Goal: Task Accomplishment & Management: Complete application form

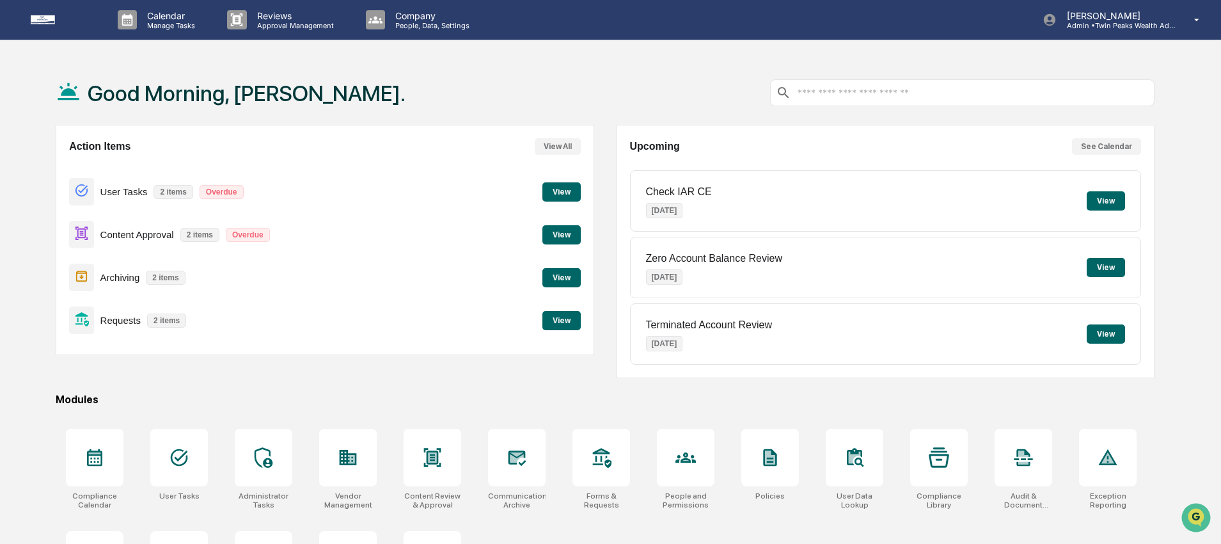
click at [610, 95] on div "Good Morning, [PERSON_NAME]." at bounding box center [605, 93] width 1099 height 64
click at [608, 129] on div "Action Items View All User Tasks 2 items Overdue View Content Approval 2 items …" at bounding box center [605, 251] width 1099 height 253
click at [567, 189] on button "View" at bounding box center [561, 191] width 38 height 19
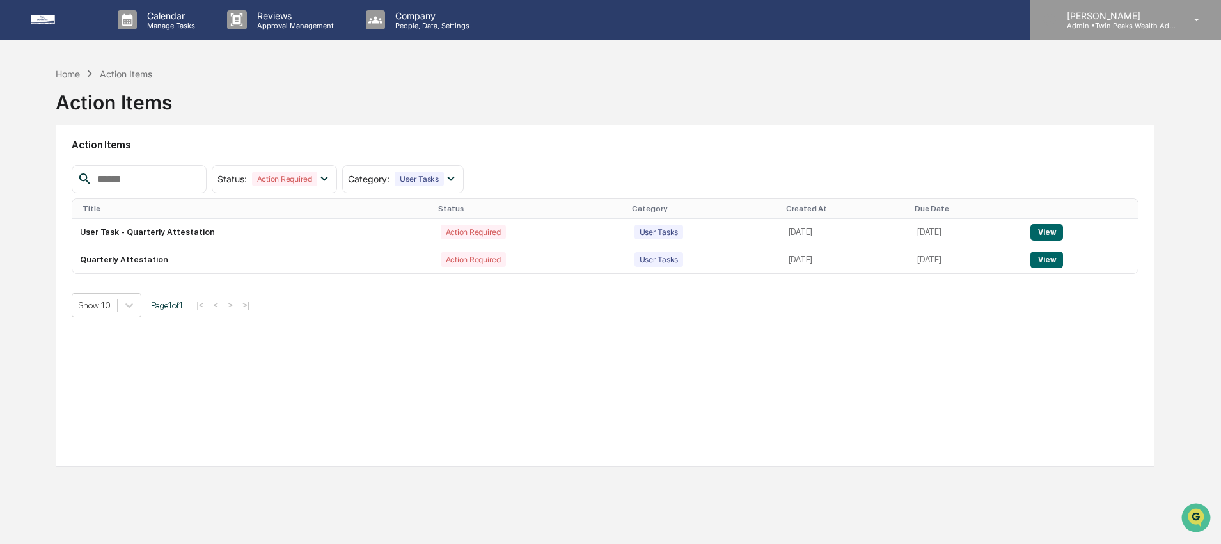
click at [1104, 21] on p "Admin • Twin Peaks Wealth Advisors" at bounding box center [1116, 25] width 119 height 9
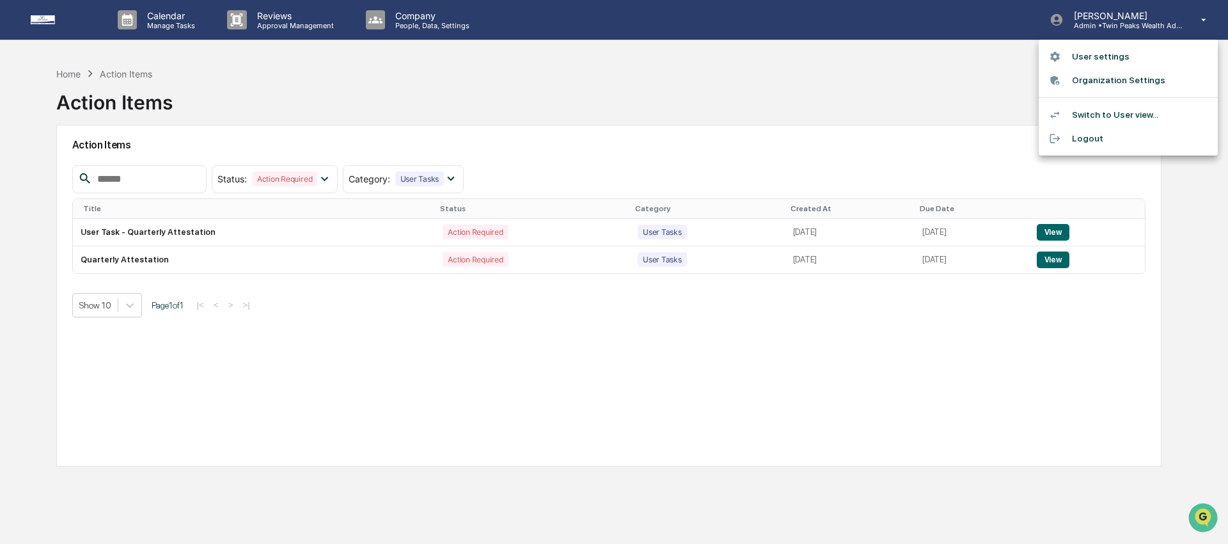
click at [1092, 75] on li "Organization Settings" at bounding box center [1128, 80] width 179 height 24
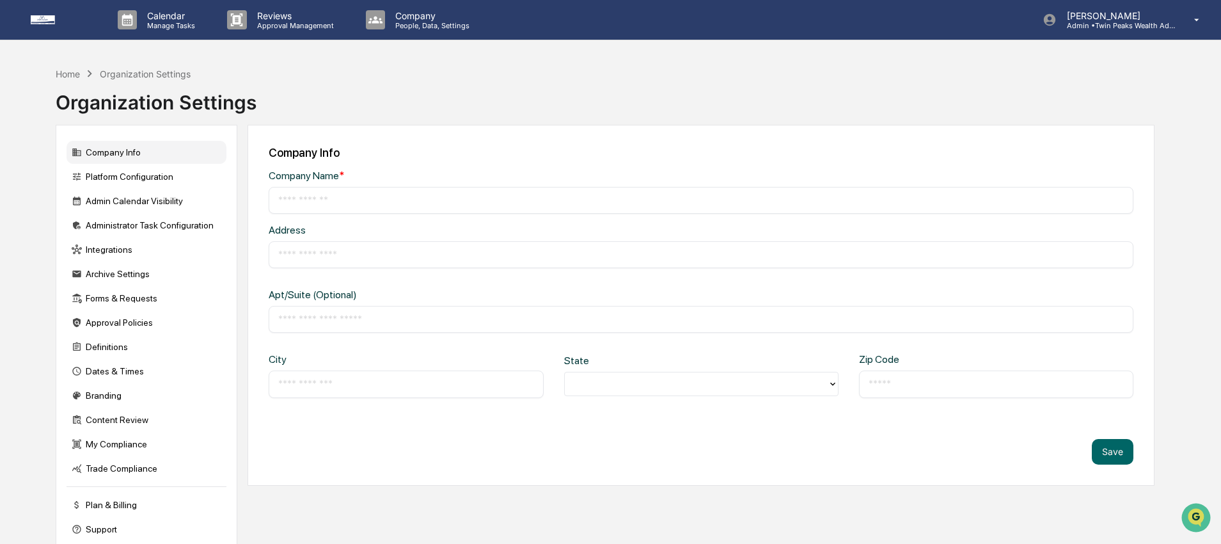
type input "**********"
type input "*******"
type input "**********"
type input "*****"
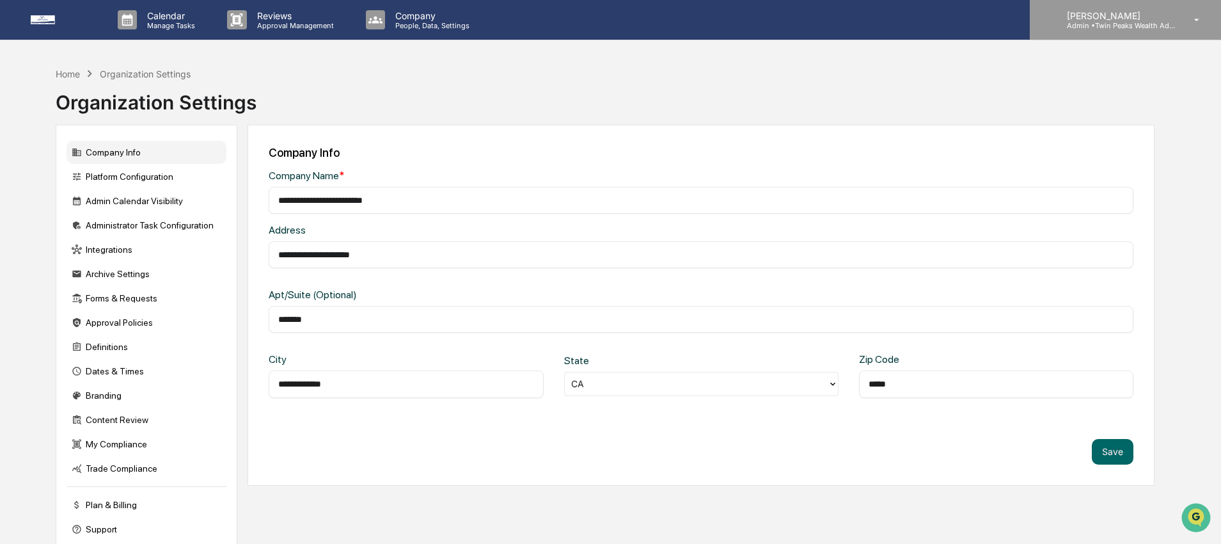
click at [1086, 33] on div "[PERSON_NAME] Admin • Twin Peaks Wealth Advisors" at bounding box center [1125, 20] width 191 height 40
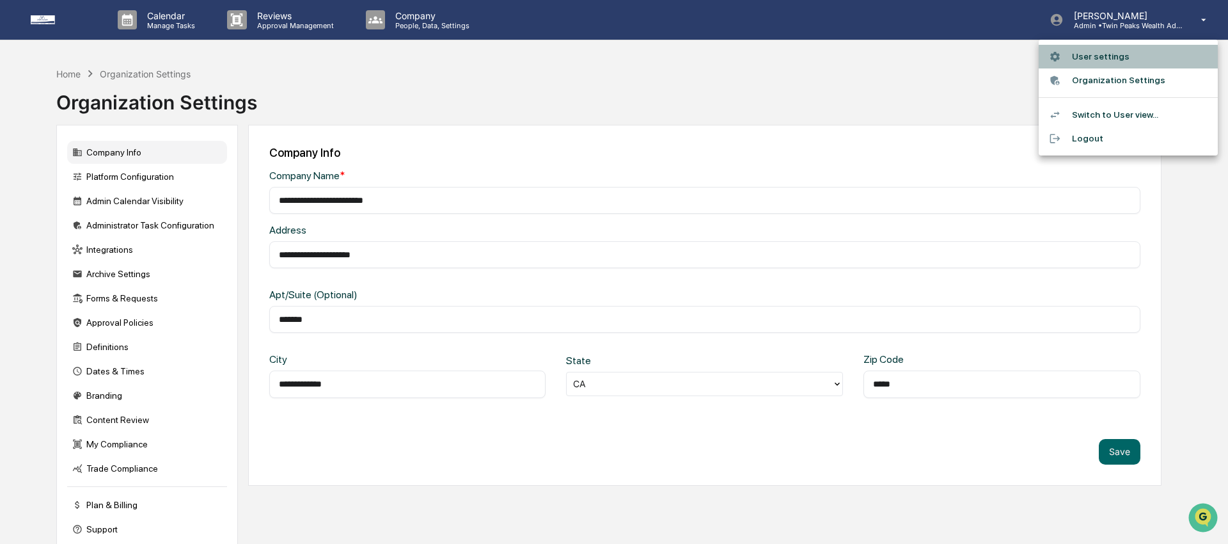
click at [1083, 61] on li "User settings" at bounding box center [1128, 57] width 179 height 24
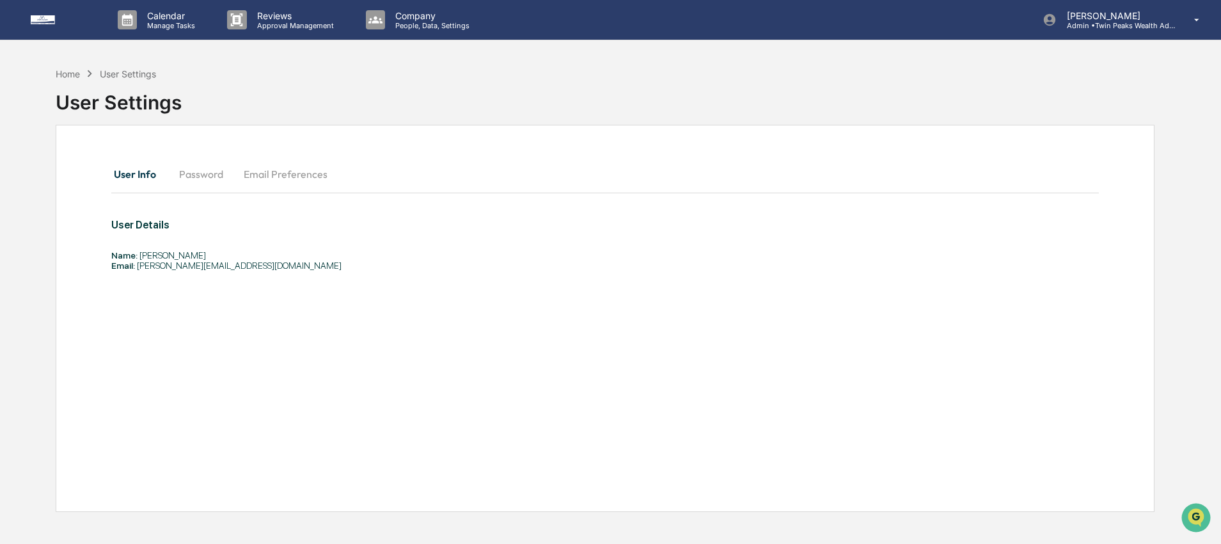
click at [37, 20] on img at bounding box center [61, 19] width 61 height 9
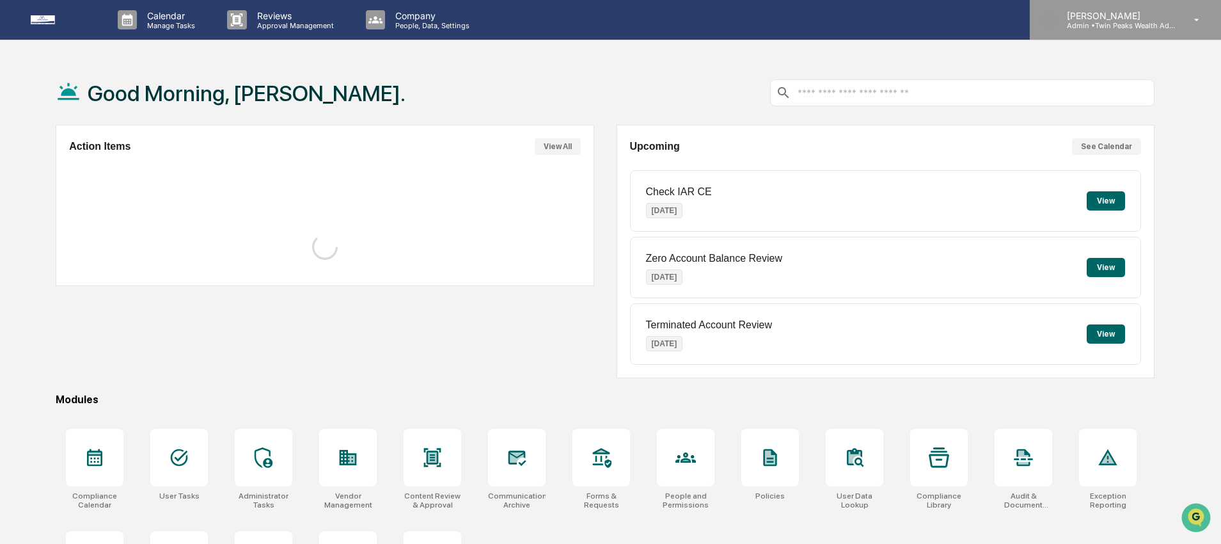
click at [1086, 29] on p "Admin • Twin Peaks Wealth Advisors" at bounding box center [1116, 25] width 119 height 9
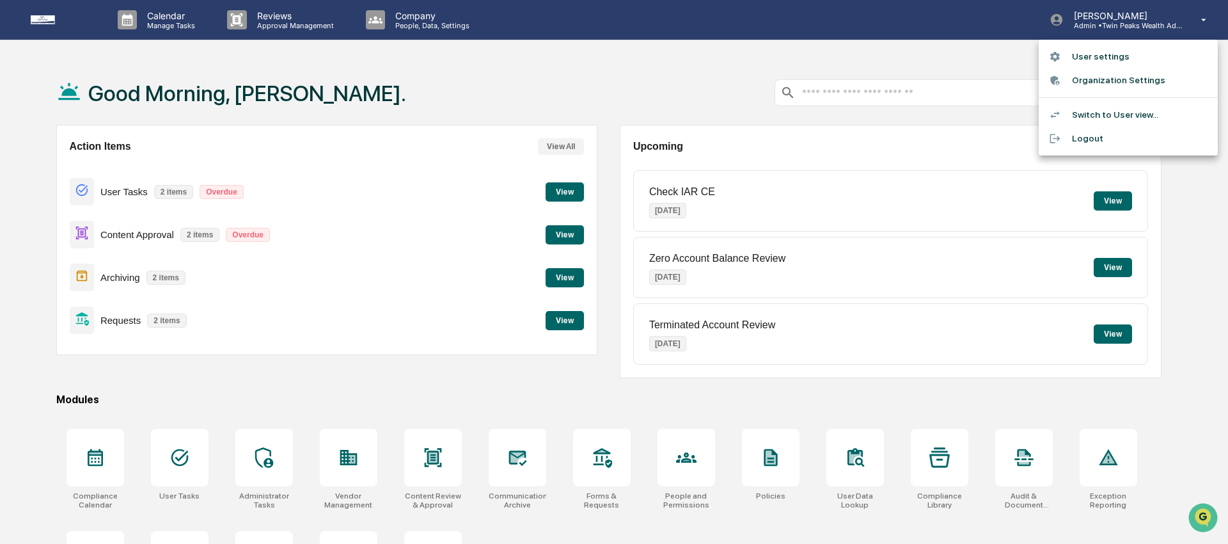
click at [1125, 115] on li "Switch to User view..." at bounding box center [1128, 115] width 179 height 24
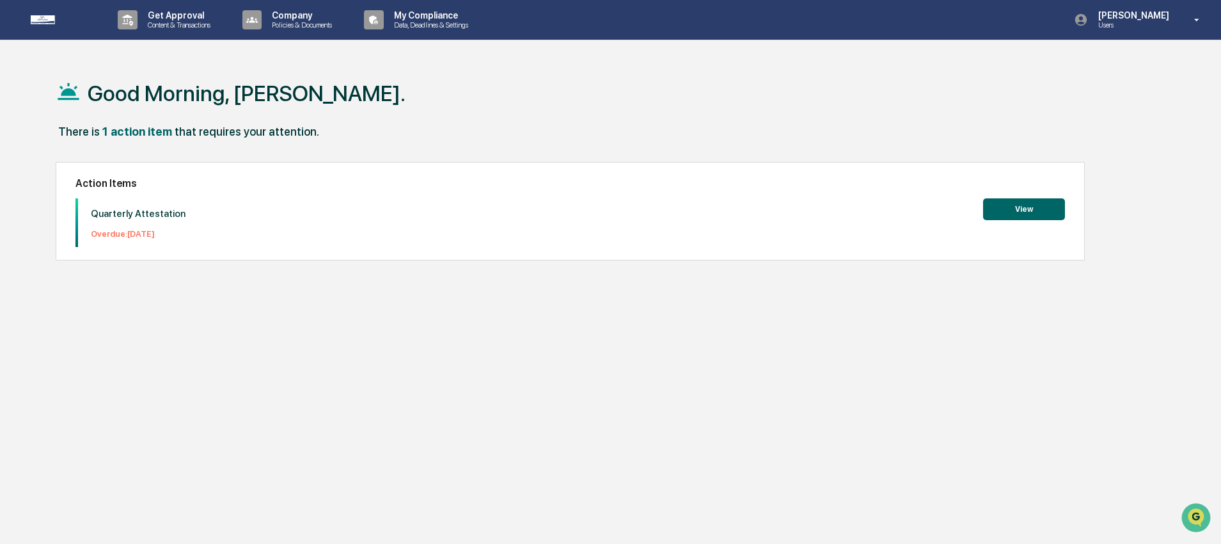
click at [1035, 201] on button "View" at bounding box center [1024, 209] width 82 height 22
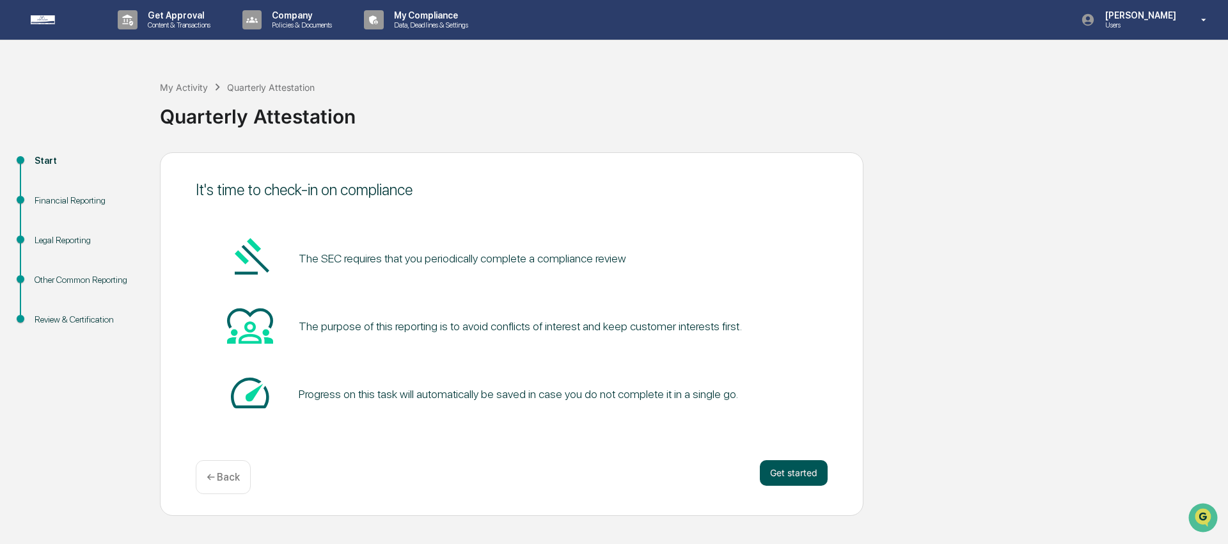
click at [800, 473] on button "Get started" at bounding box center [794, 473] width 68 height 26
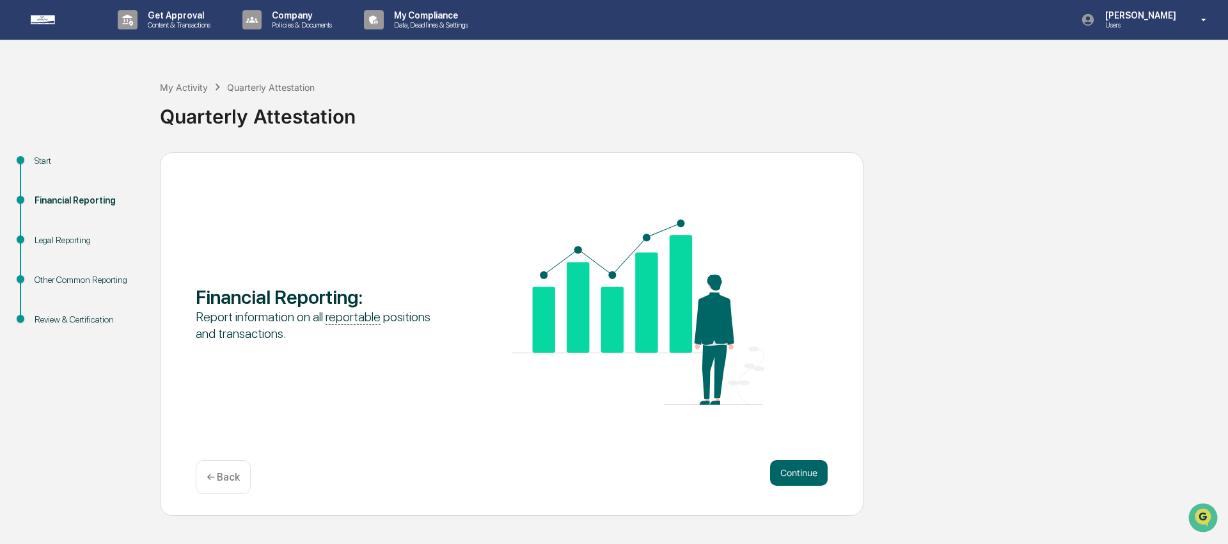
click at [800, 473] on button "Continue" at bounding box center [799, 473] width 58 height 26
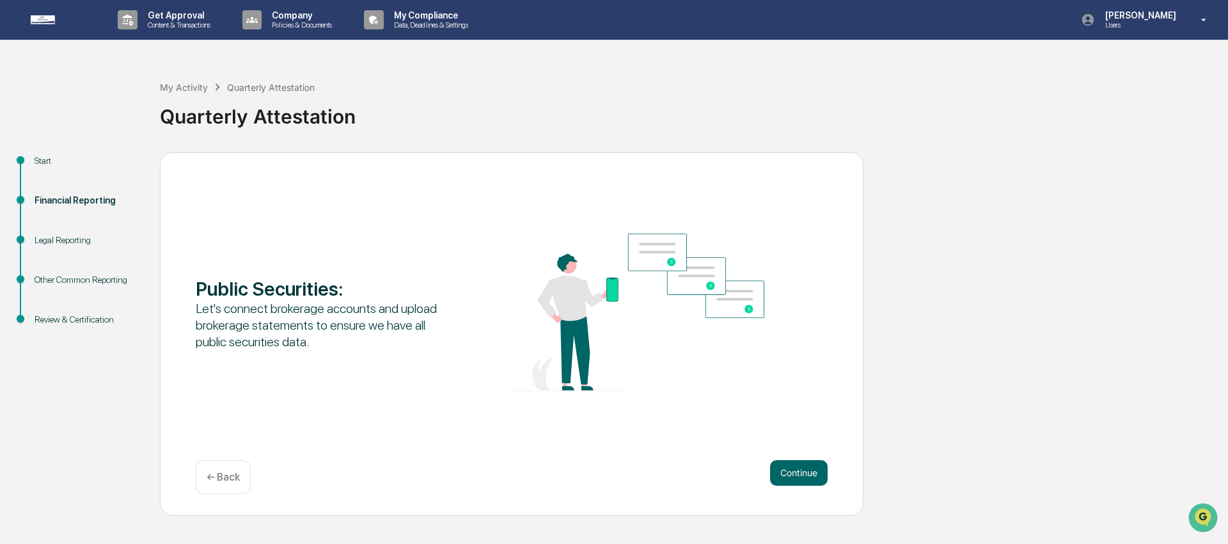
click at [800, 473] on button "Continue" at bounding box center [799, 473] width 58 height 26
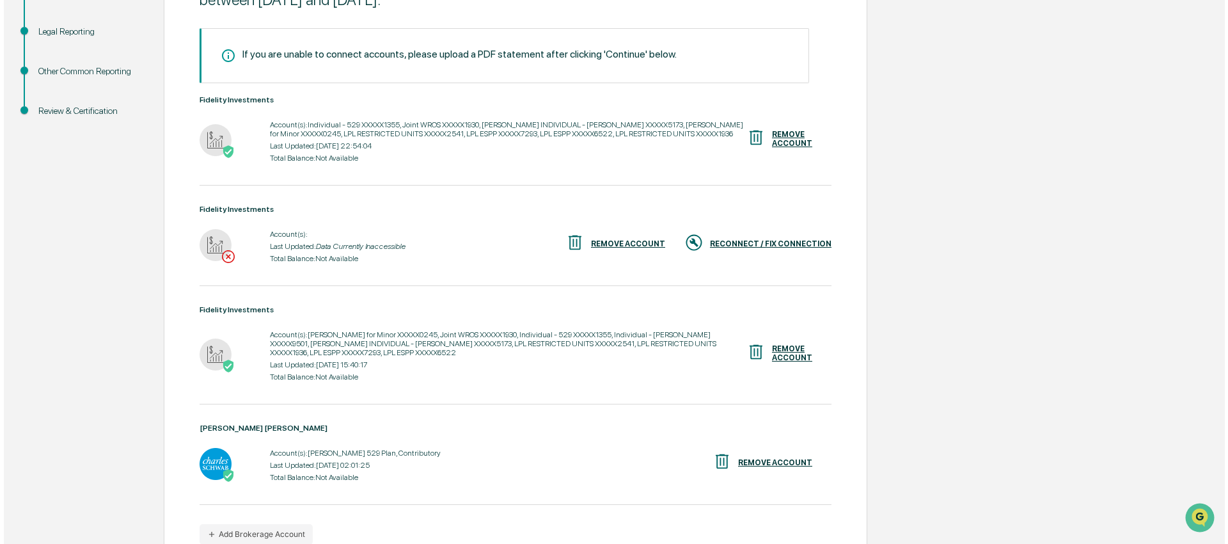
scroll to position [211, 0]
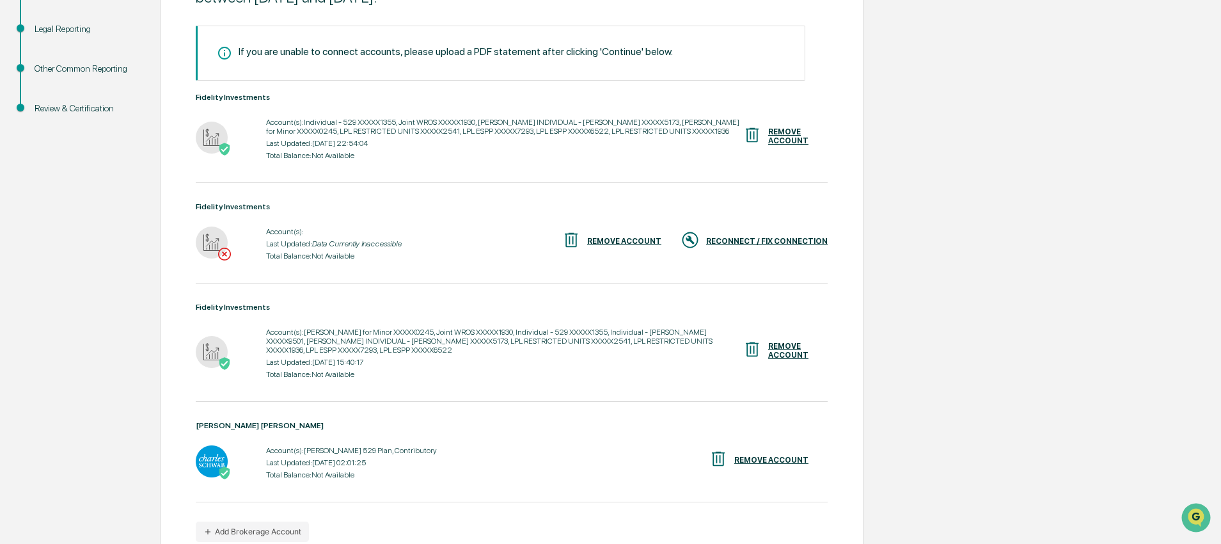
click at [779, 145] on div "REMOVE ACCOUNT" at bounding box center [788, 136] width 40 height 18
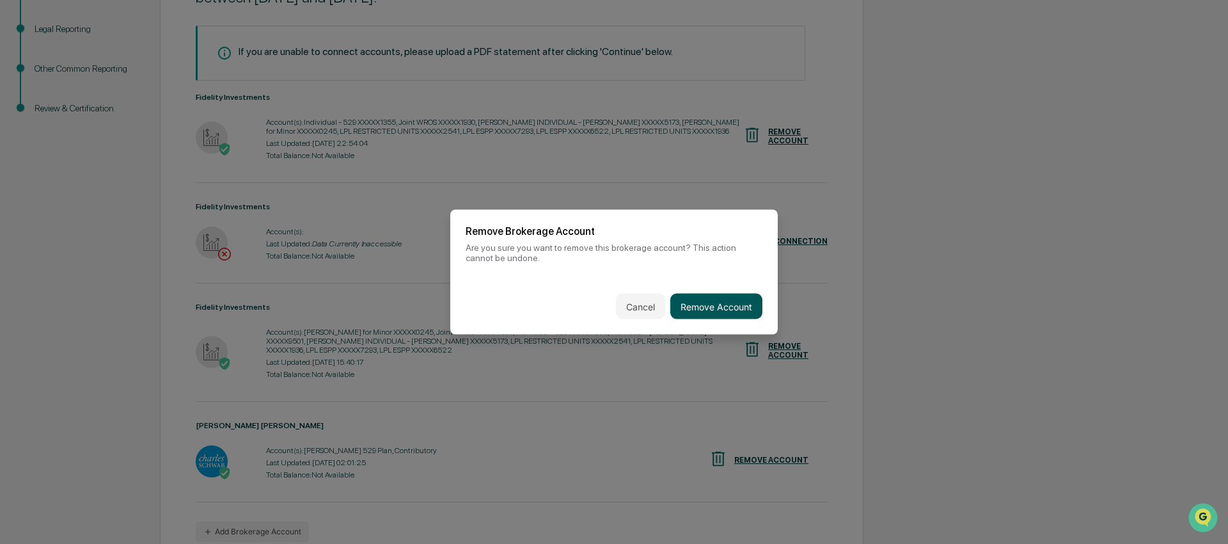
click at [732, 308] on button "Remove Account" at bounding box center [716, 307] width 92 height 26
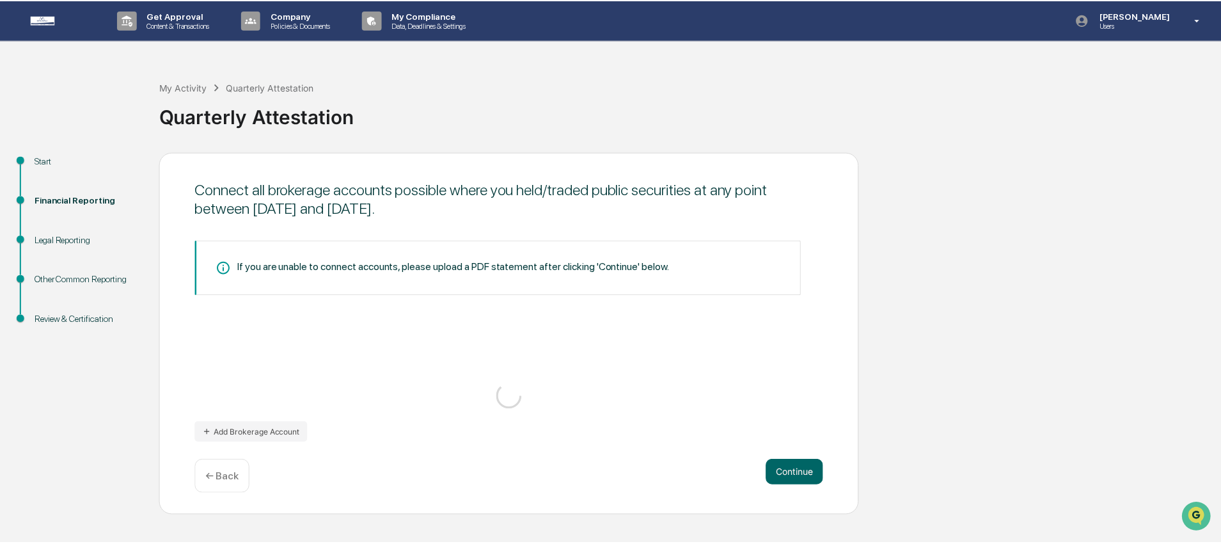
scroll to position [0, 0]
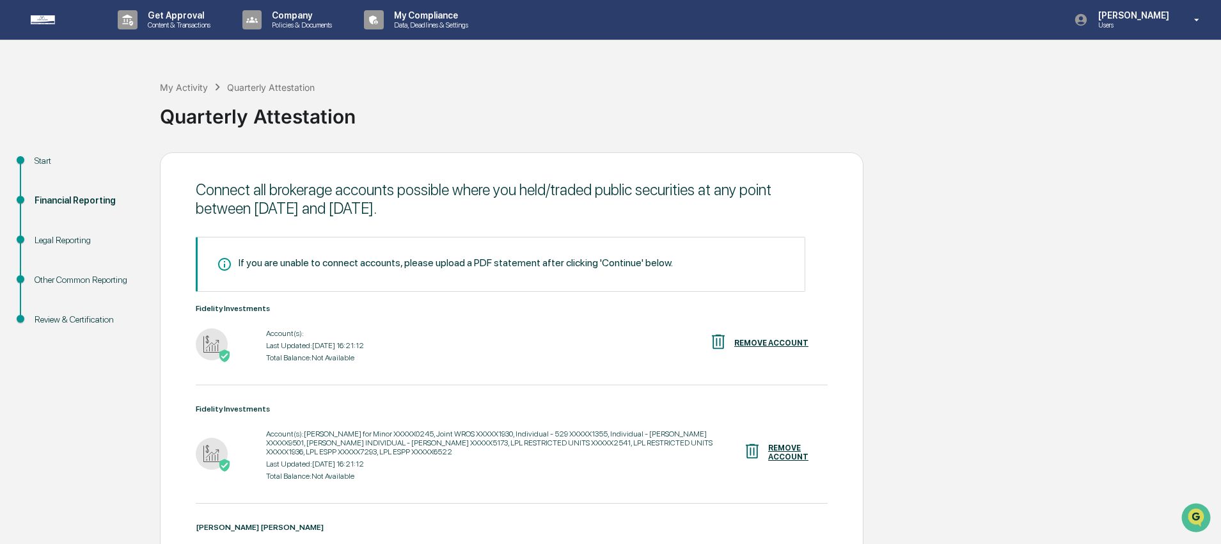
click at [780, 342] on div "REMOVE ACCOUNT" at bounding box center [771, 342] width 74 height 9
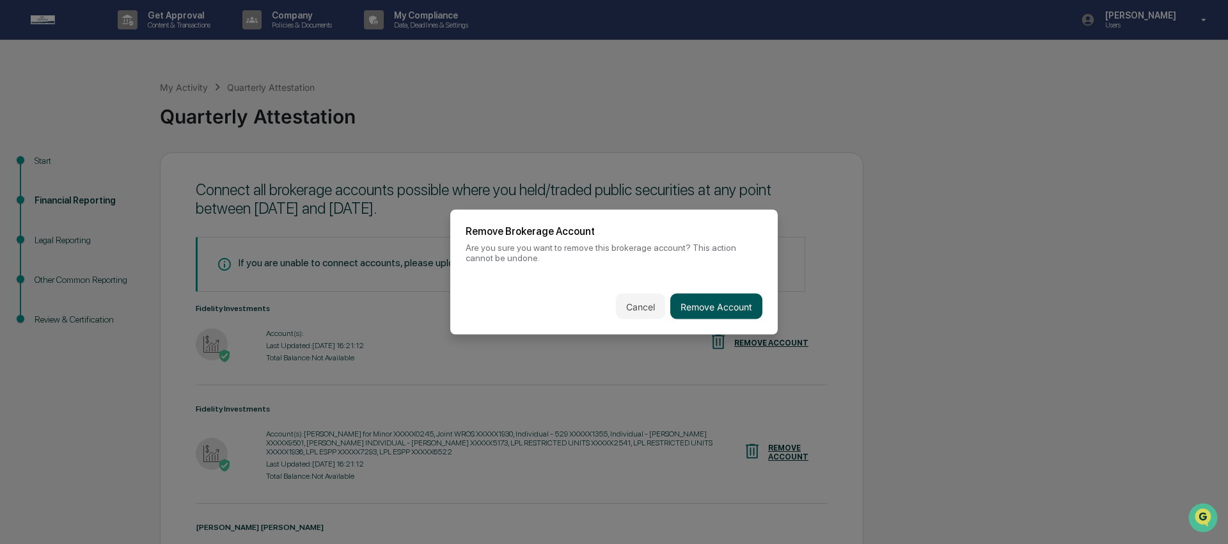
click at [705, 294] on button "Remove Account" at bounding box center [716, 307] width 92 height 26
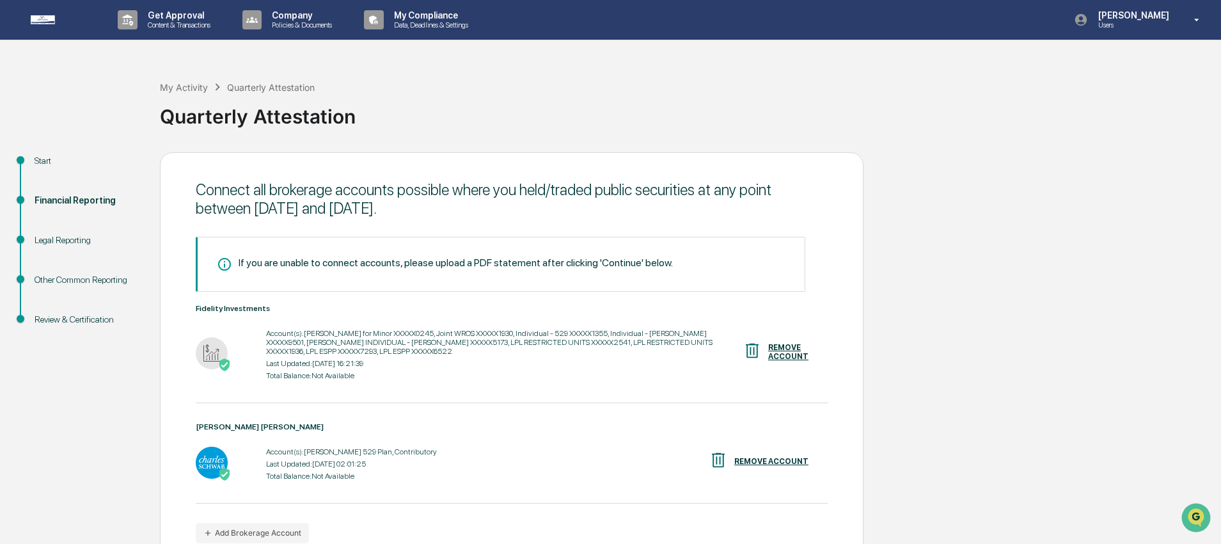
click at [793, 350] on div "REMOVE ACCOUNT" at bounding box center [788, 352] width 40 height 18
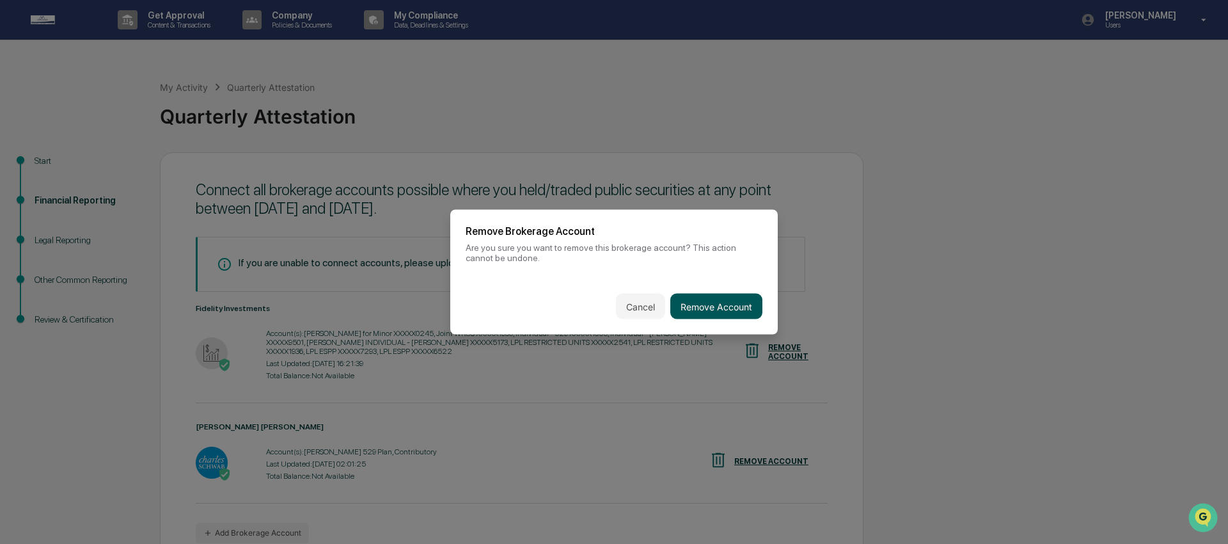
click at [735, 313] on button "Remove Account" at bounding box center [716, 307] width 92 height 26
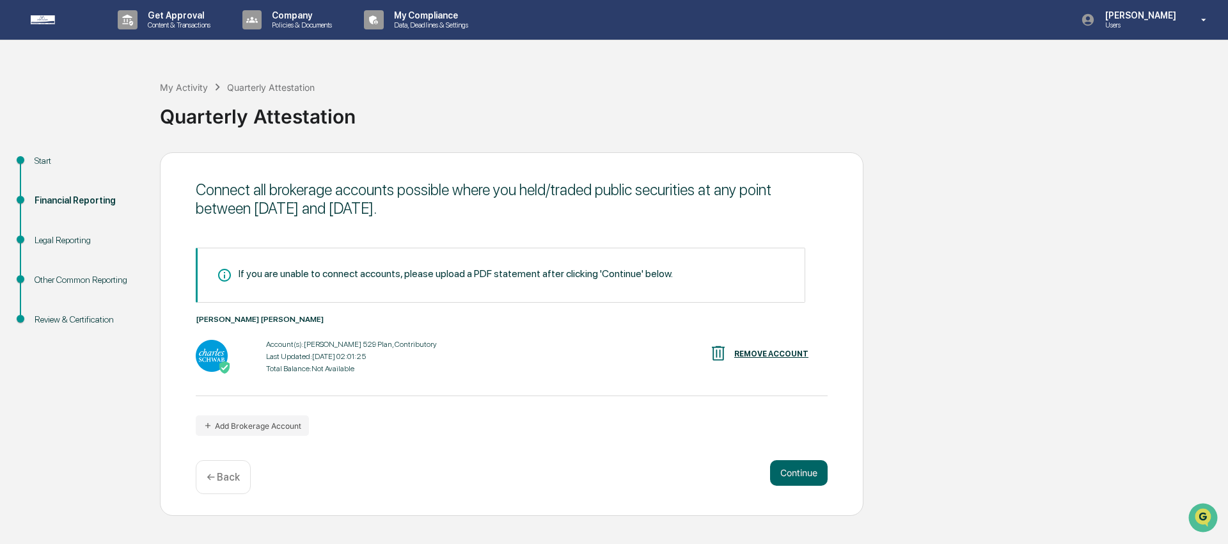
click at [278, 438] on div "Connect all brokerage accounts possible where you held/traded public securities…" at bounding box center [512, 333] width 704 height 363
click at [276, 429] on button "Add Brokerage Account" at bounding box center [252, 425] width 113 height 20
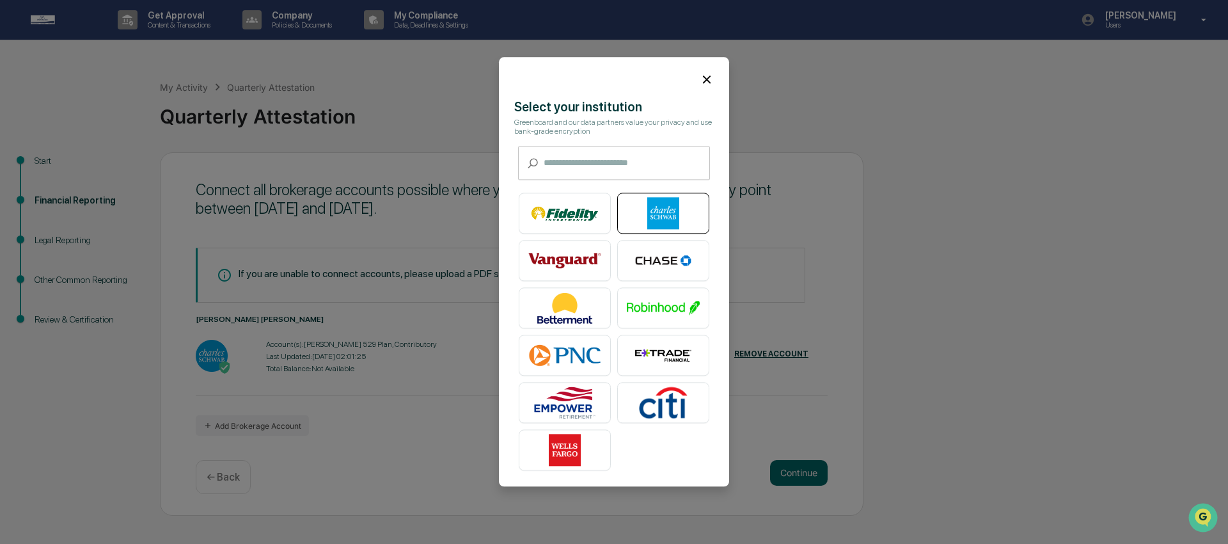
click at [666, 212] on img at bounding box center [663, 214] width 73 height 32
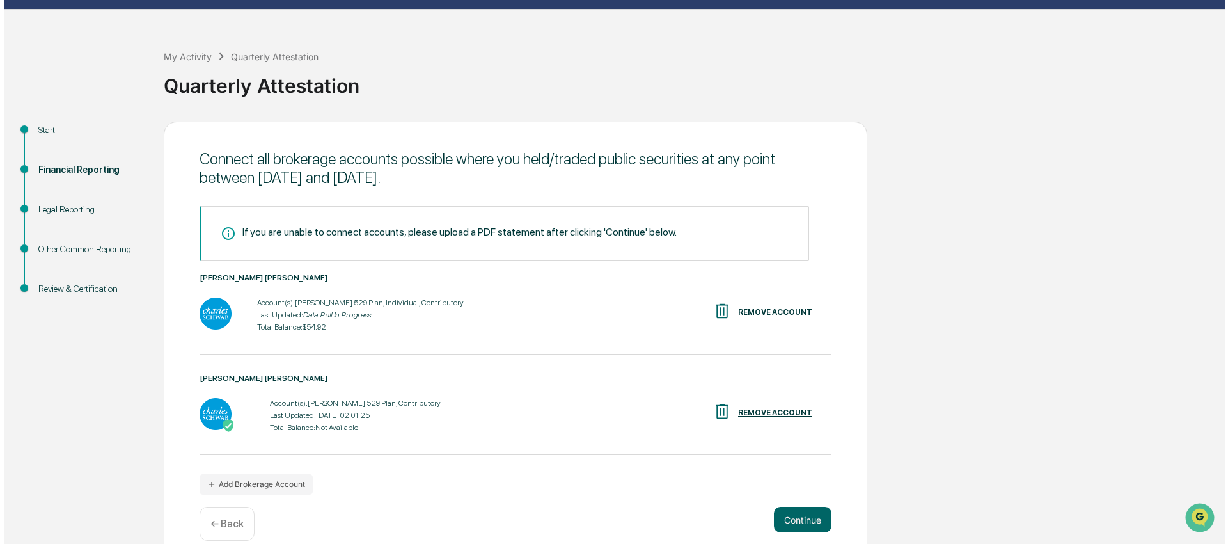
scroll to position [33, 0]
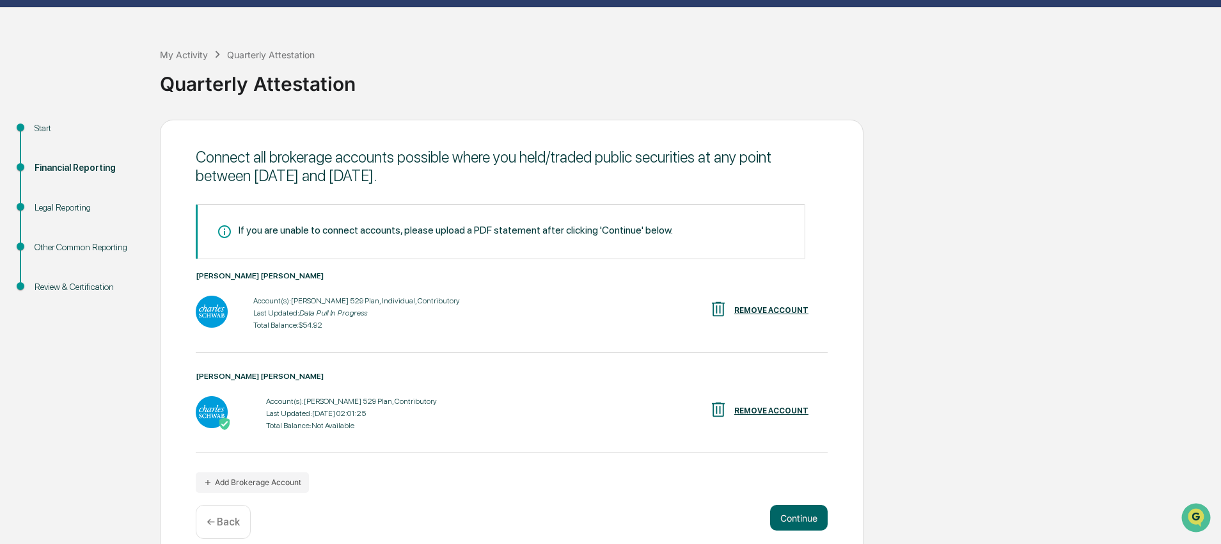
click at [761, 415] on div "REMOVE ACCOUNT" at bounding box center [771, 410] width 74 height 9
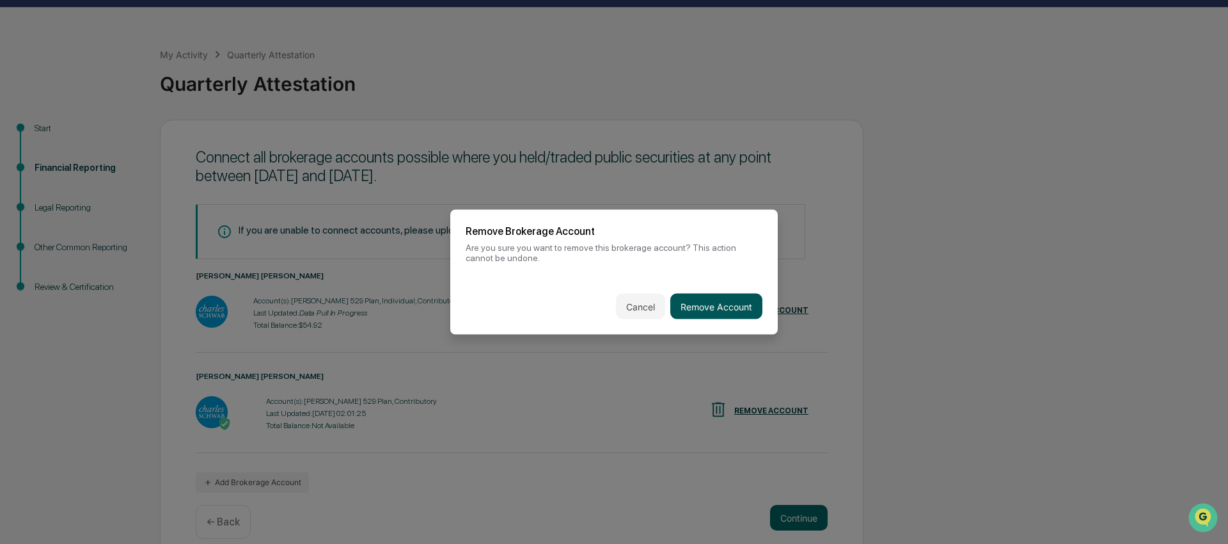
click at [754, 308] on button "Remove Account" at bounding box center [716, 307] width 92 height 26
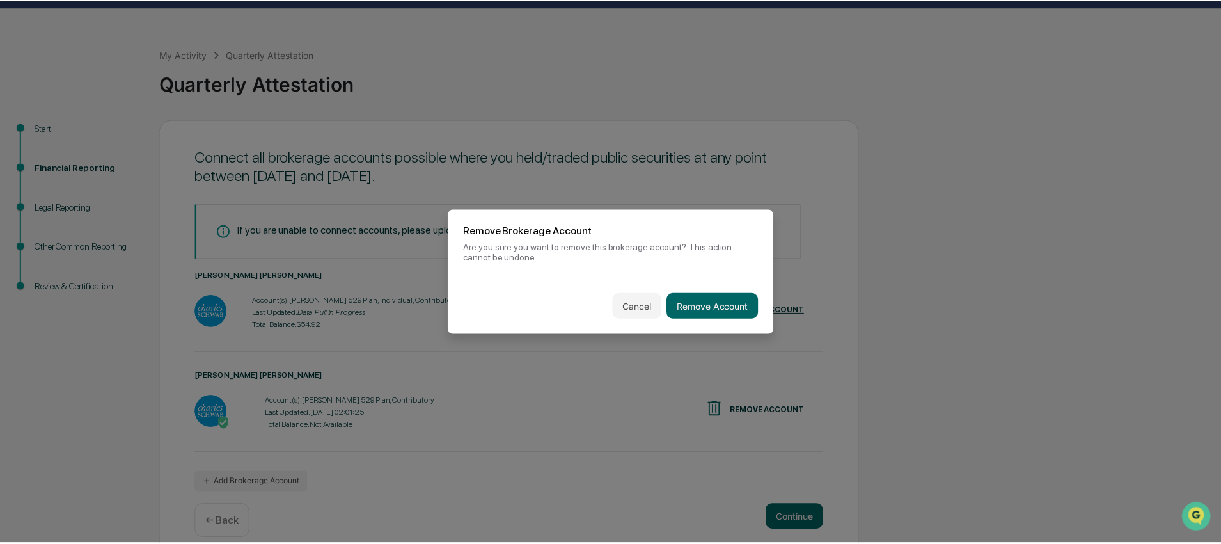
scroll to position [0, 0]
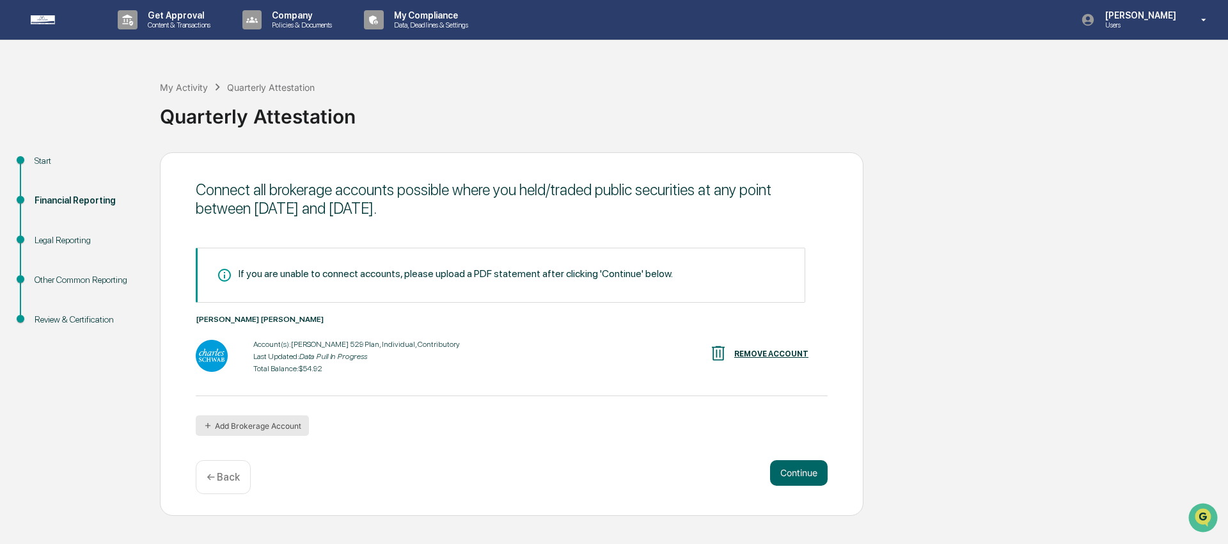
click at [266, 427] on button "Add Brokerage Account" at bounding box center [252, 425] width 113 height 20
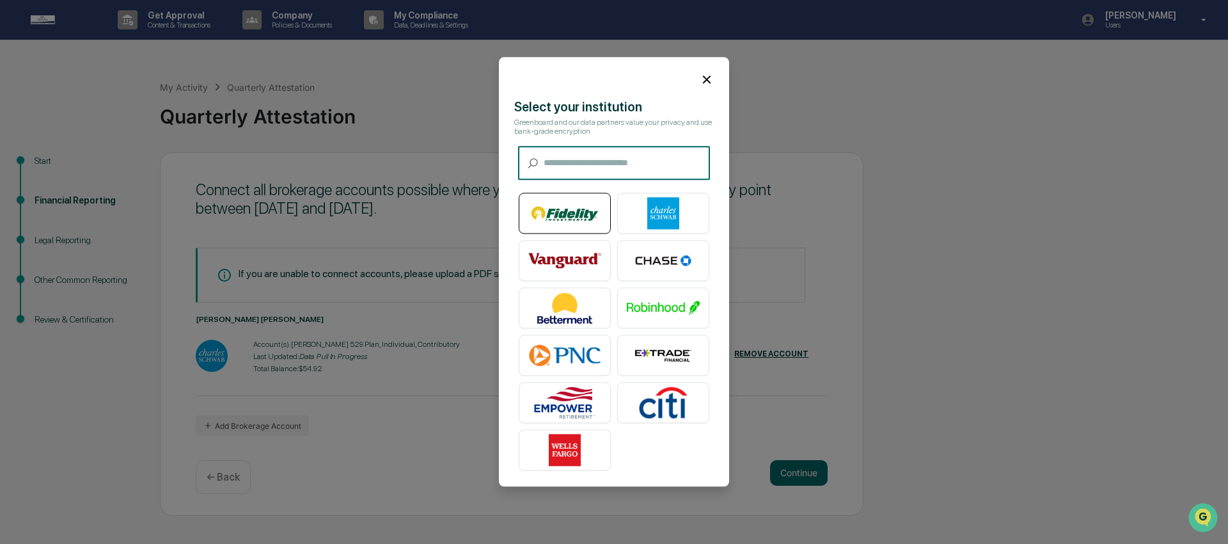
click at [571, 203] on img at bounding box center [564, 214] width 73 height 32
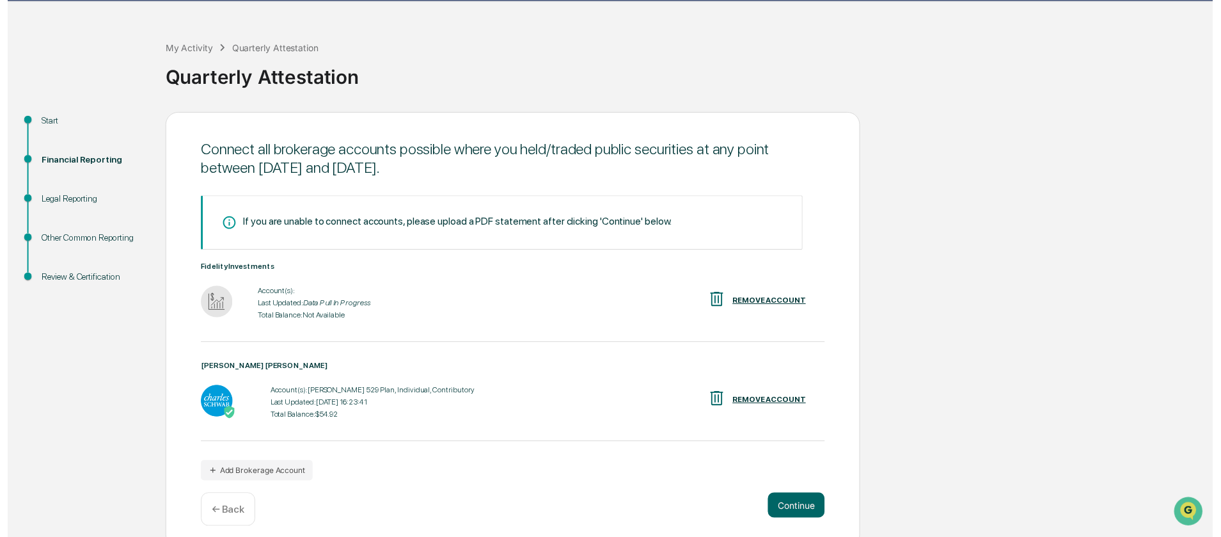
scroll to position [52, 0]
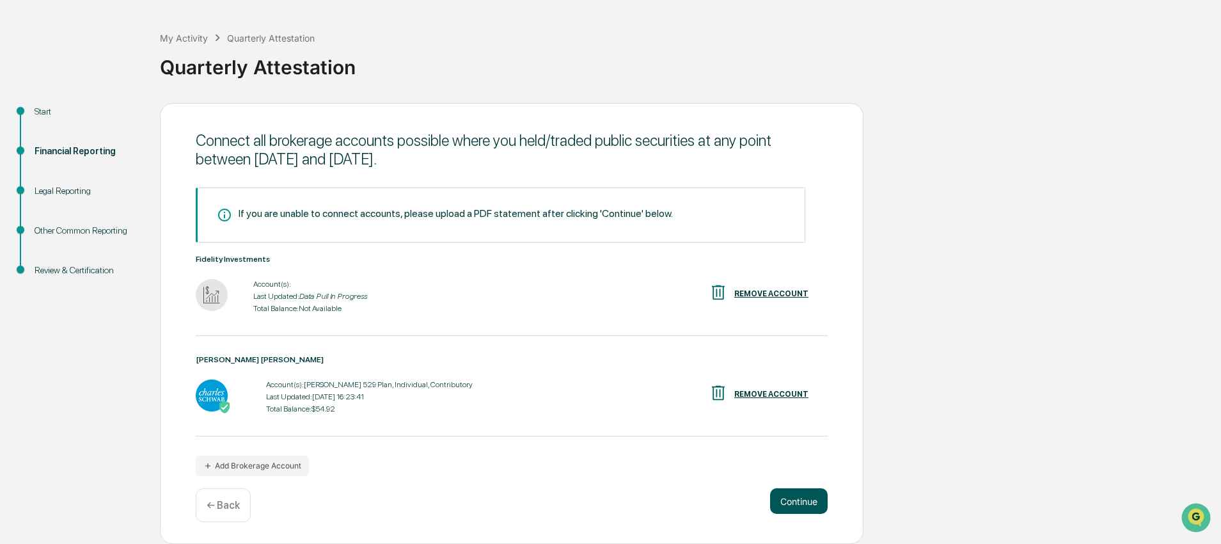
click at [802, 502] on button "Continue" at bounding box center [799, 501] width 58 height 26
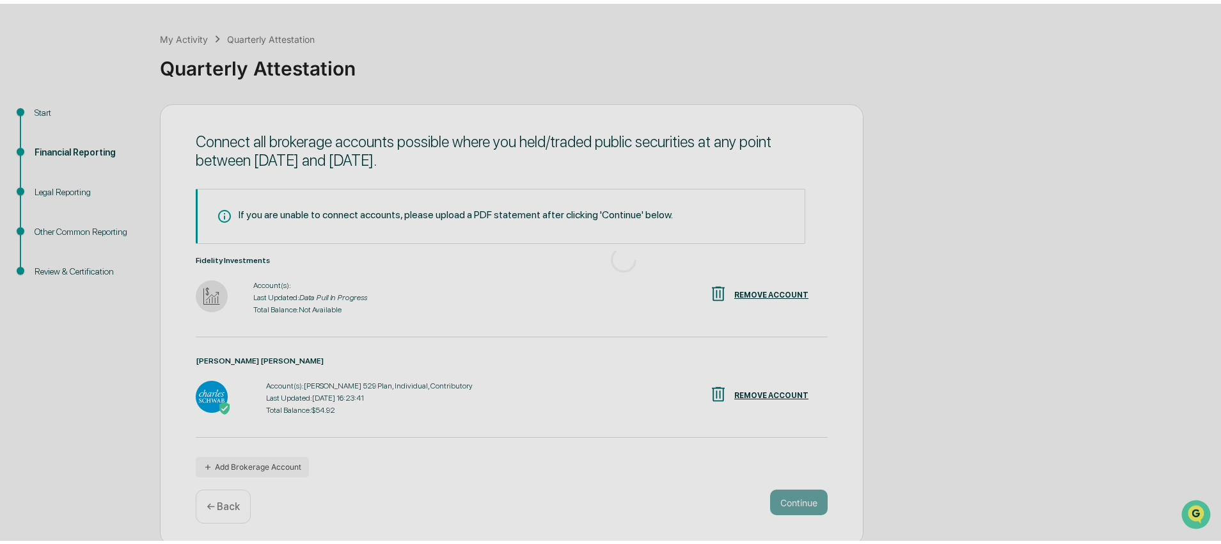
scroll to position [0, 0]
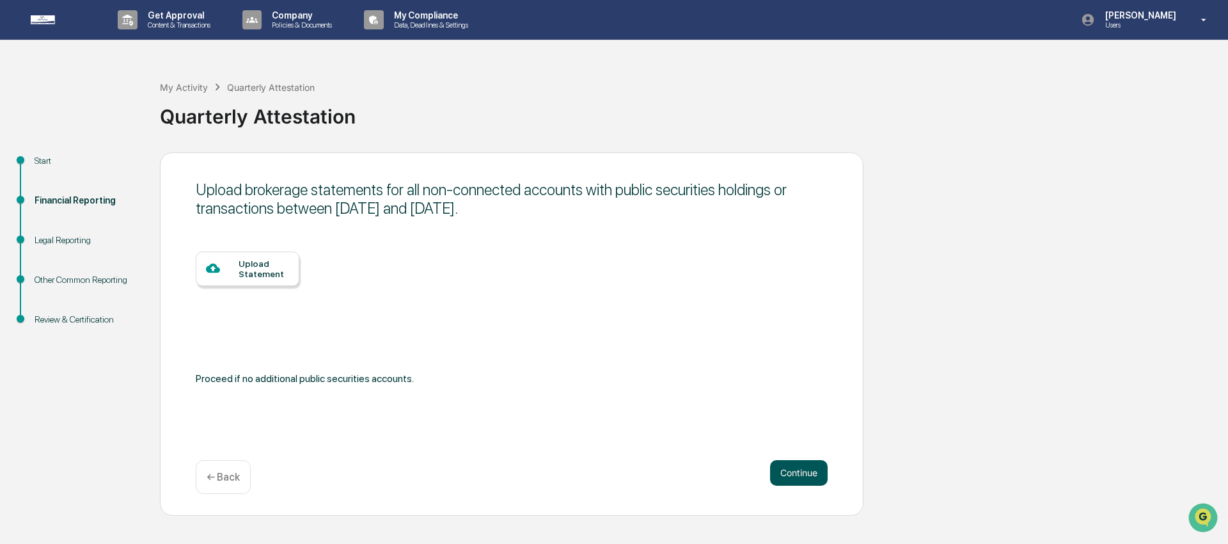
click at [793, 474] on button "Continue" at bounding box center [799, 473] width 58 height 26
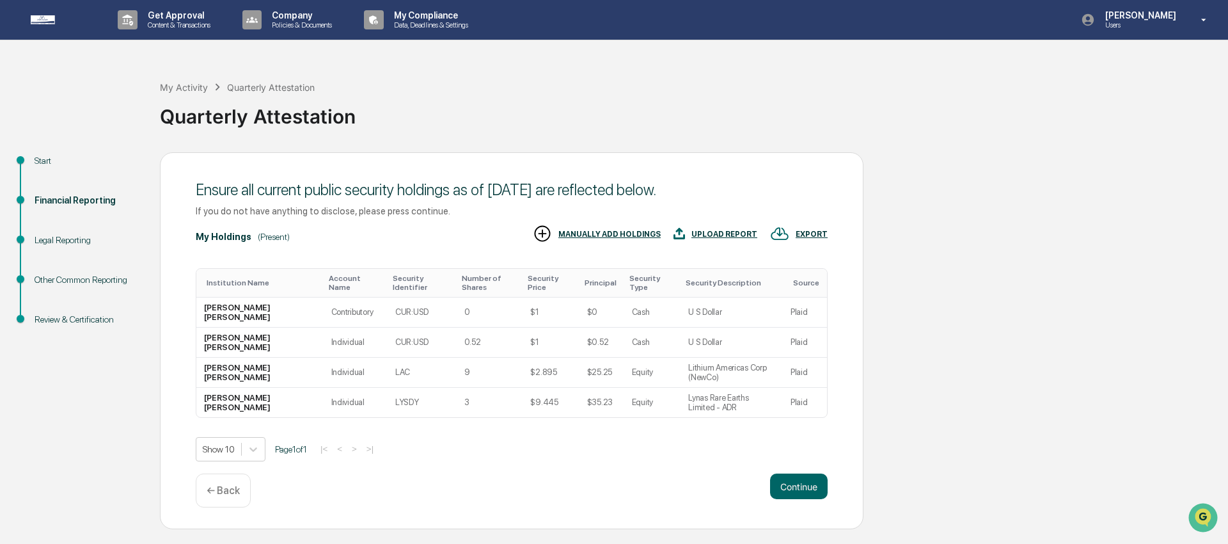
click at [1013, 273] on div "Start Financial Reporting Legal Reporting Other Common Reporting Review & Certi…" at bounding box center [613, 340] width 1215 height 377
click at [784, 493] on button "Continue" at bounding box center [799, 486] width 58 height 26
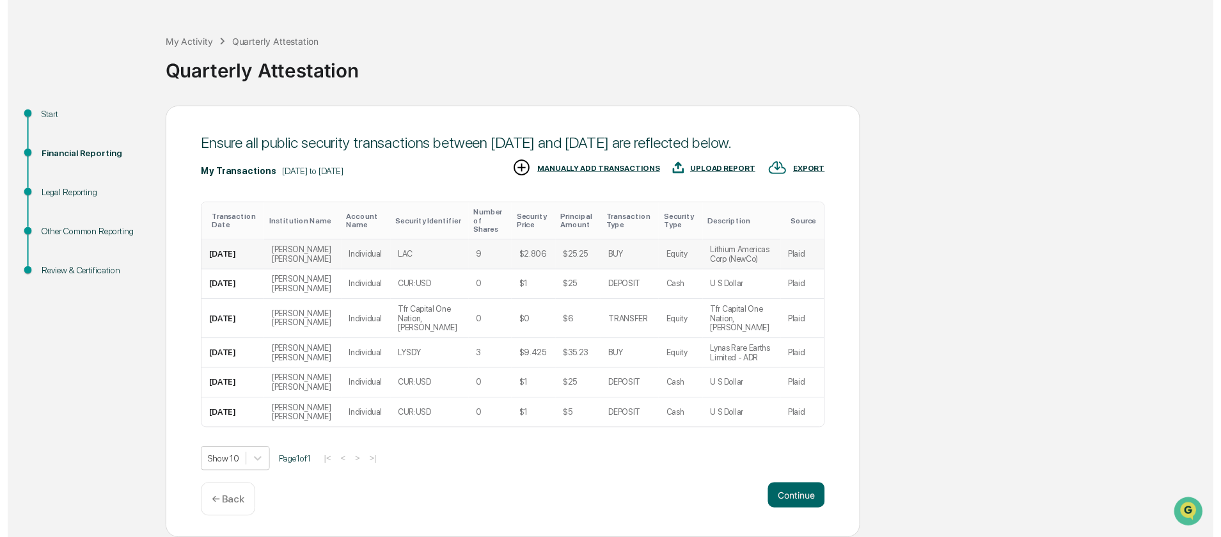
scroll to position [93, 0]
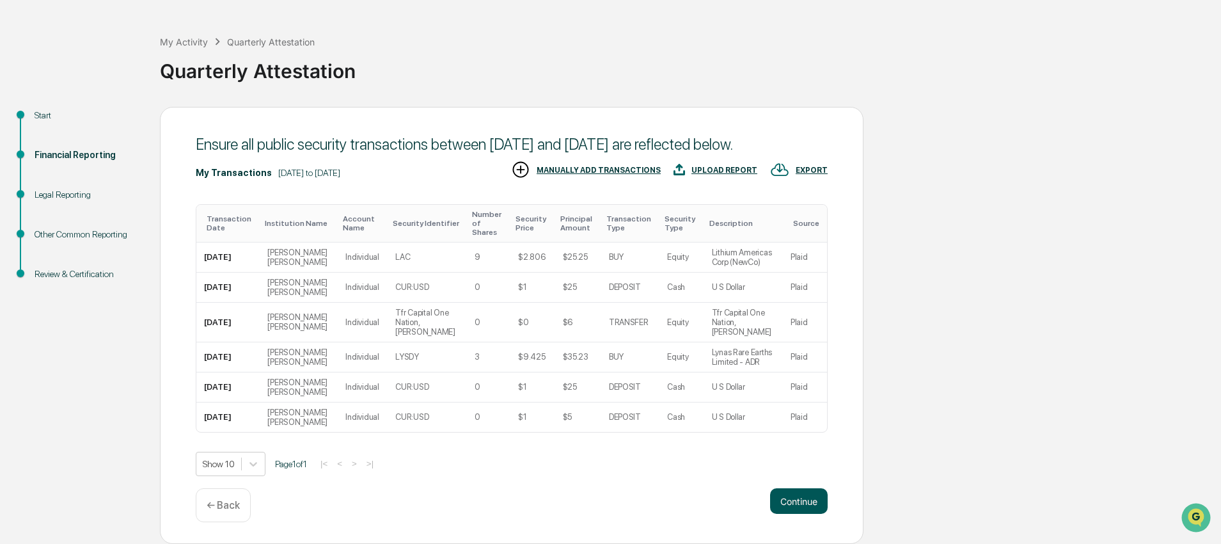
click at [809, 498] on button "Continue" at bounding box center [799, 501] width 58 height 26
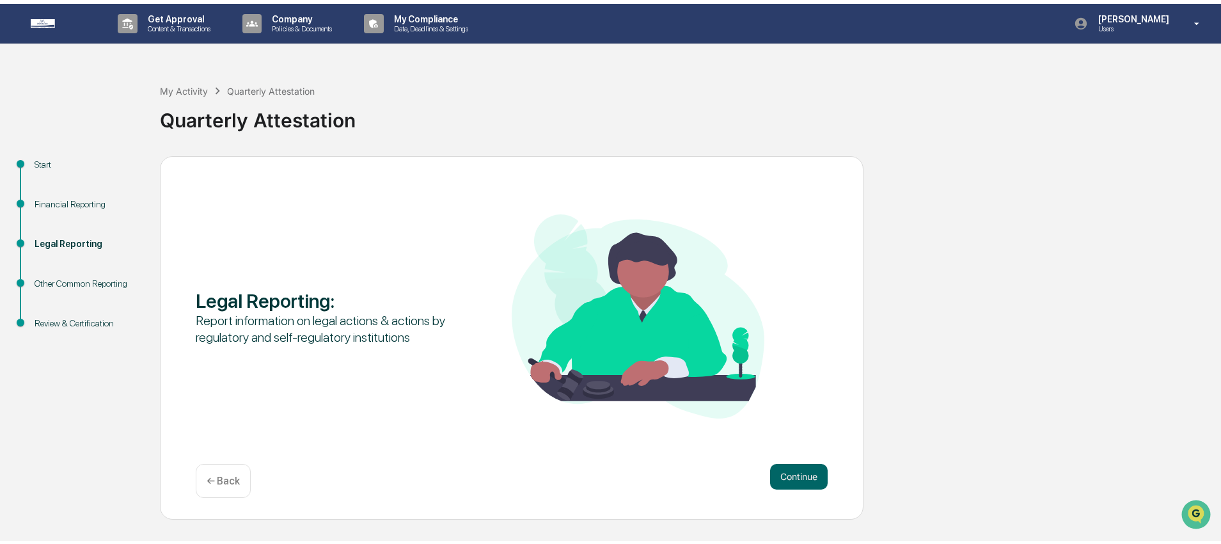
scroll to position [0, 0]
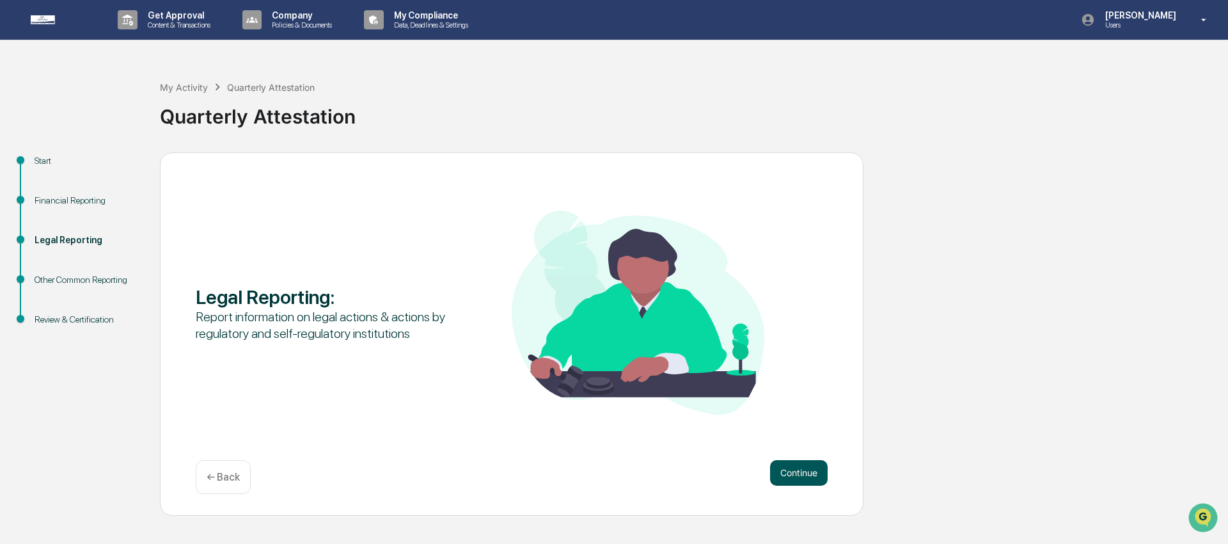
click at [800, 477] on button "Continue" at bounding box center [799, 473] width 58 height 26
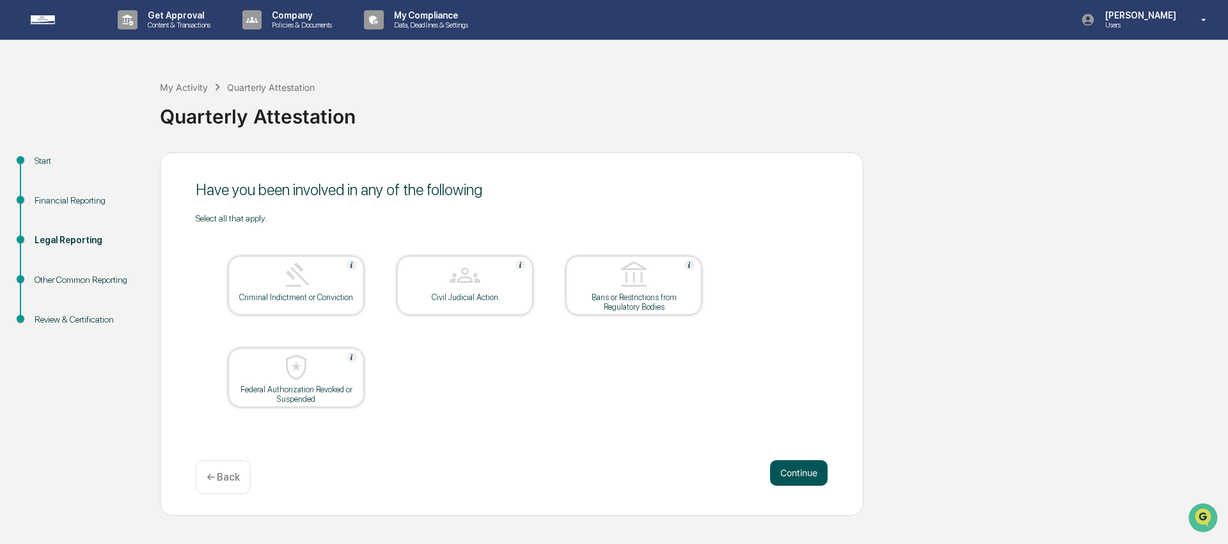
click at [789, 482] on button "Continue" at bounding box center [799, 473] width 58 height 26
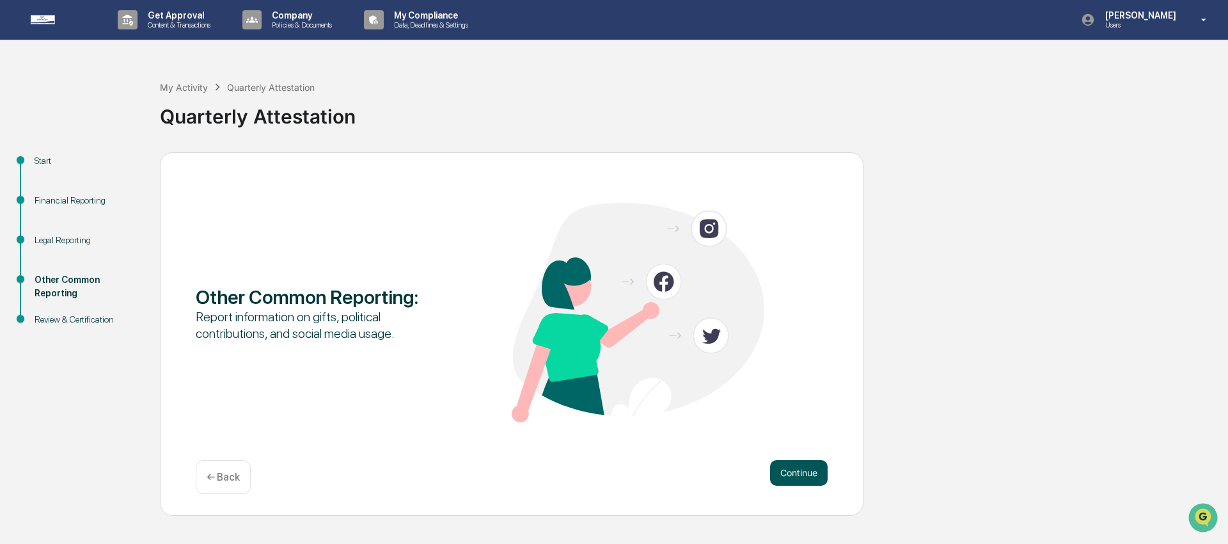
click at [794, 480] on button "Continue" at bounding box center [799, 473] width 58 height 26
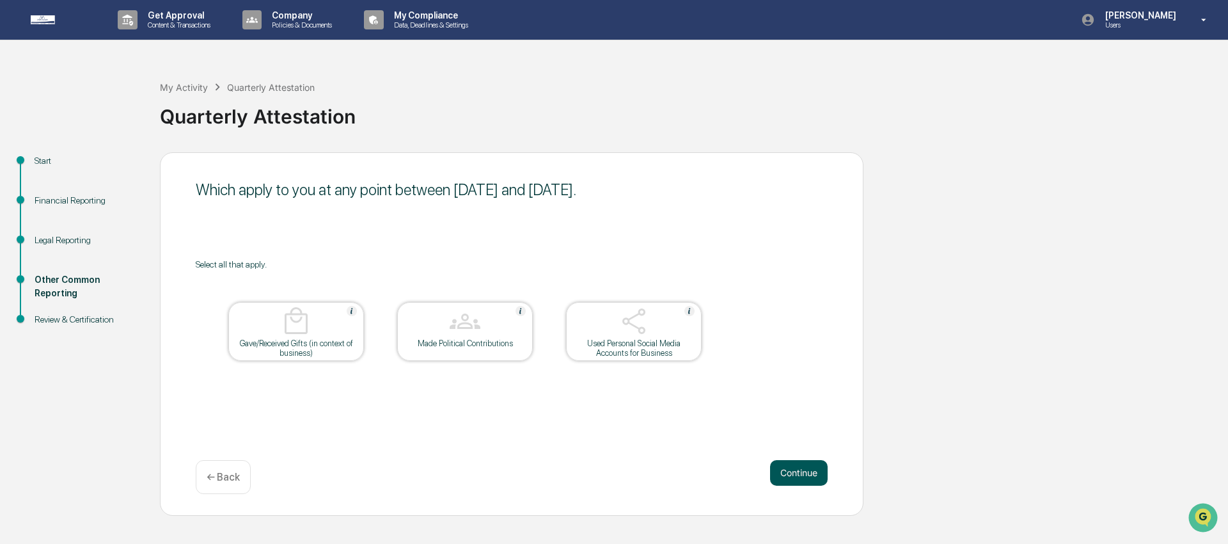
click at [811, 479] on button "Continue" at bounding box center [799, 473] width 58 height 26
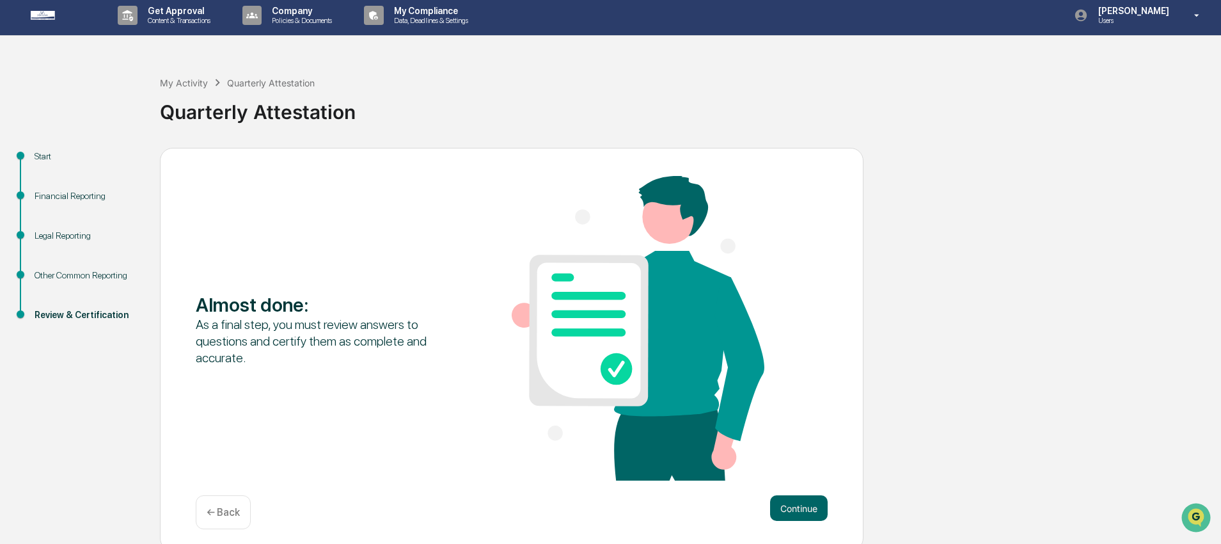
scroll to position [10, 0]
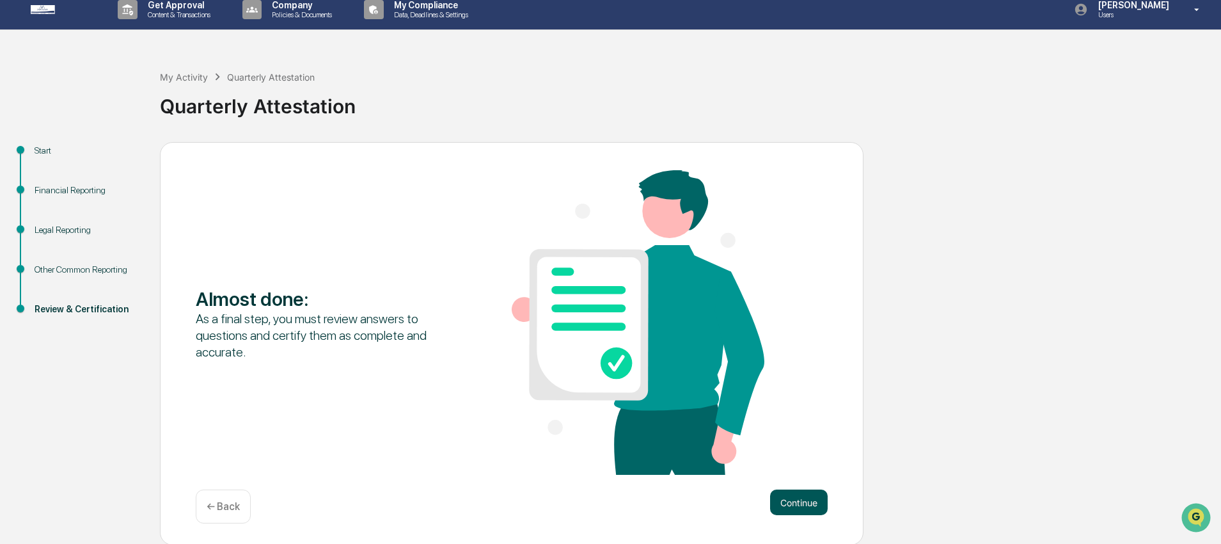
click at [795, 507] on button "Continue" at bounding box center [799, 502] width 58 height 26
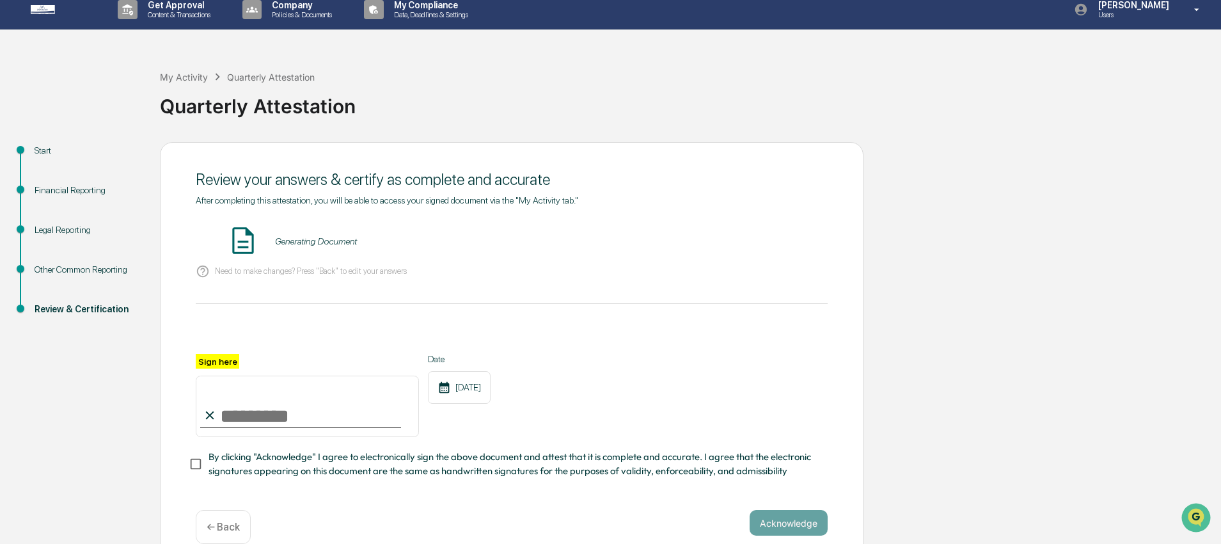
click at [290, 409] on input "Sign here" at bounding box center [307, 406] width 223 height 61
type input "**********"
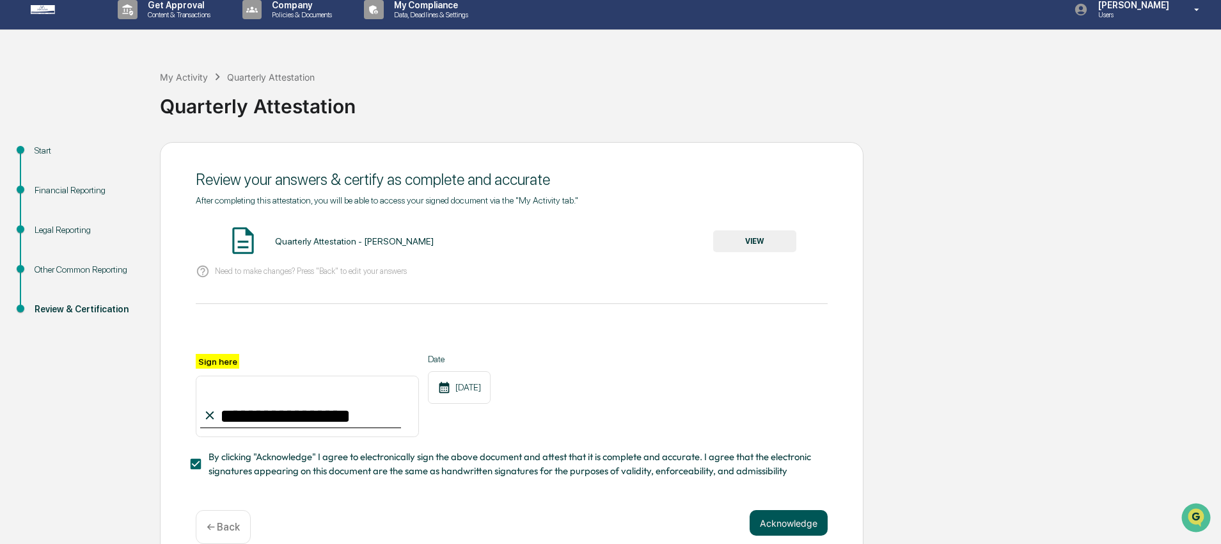
click at [789, 514] on button "Acknowledge" at bounding box center [789, 523] width 78 height 26
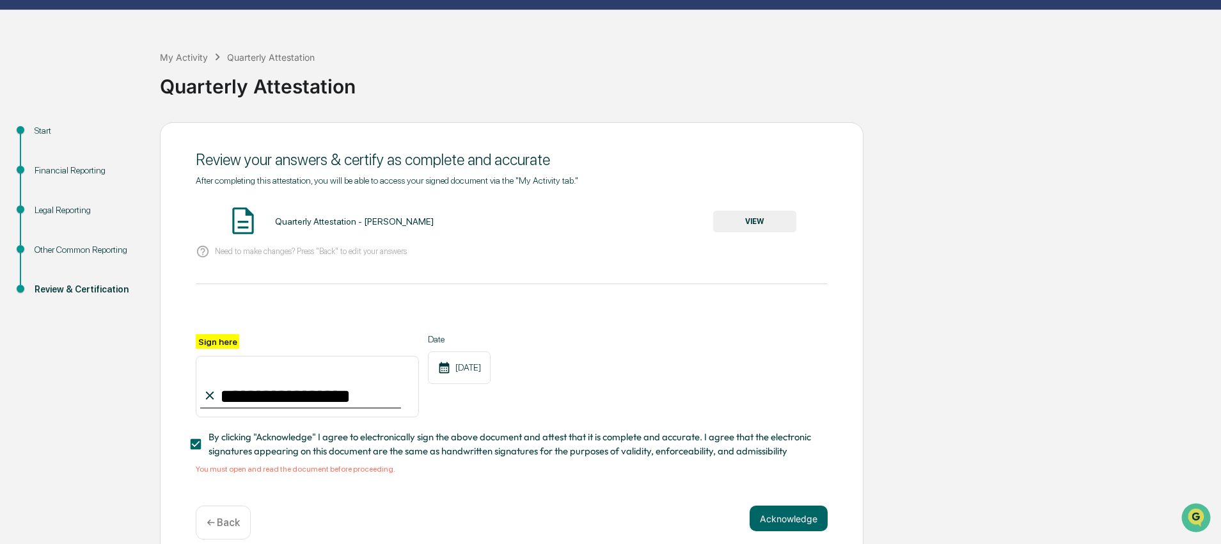
scroll to position [47, 0]
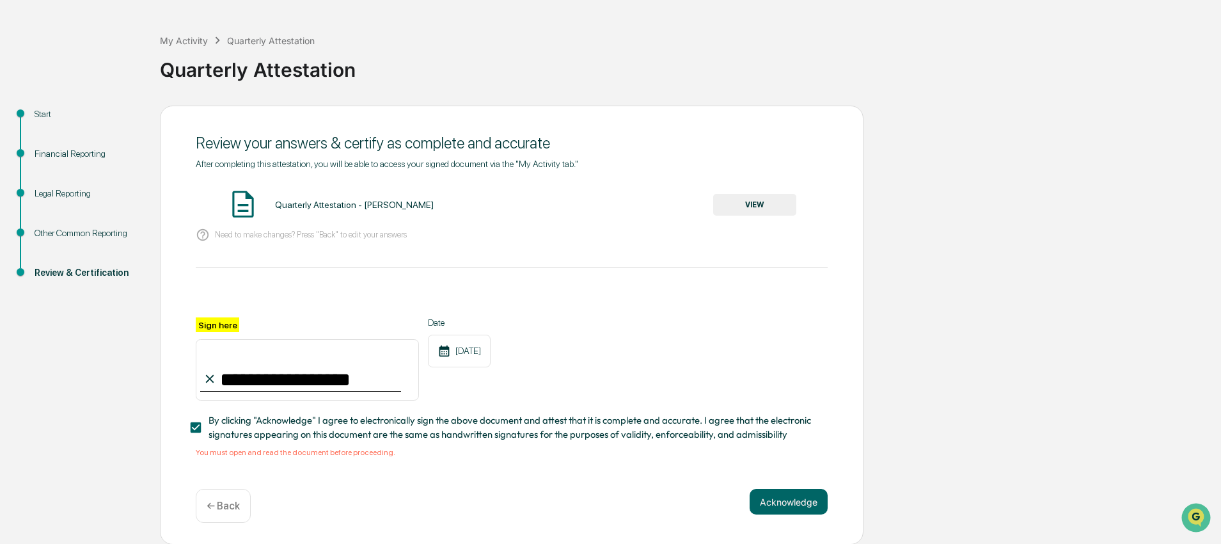
click at [413, 205] on div "Quarterly Attestation - [PERSON_NAME]" at bounding box center [354, 205] width 159 height 10
click at [763, 208] on button "VIEW" at bounding box center [754, 205] width 83 height 22
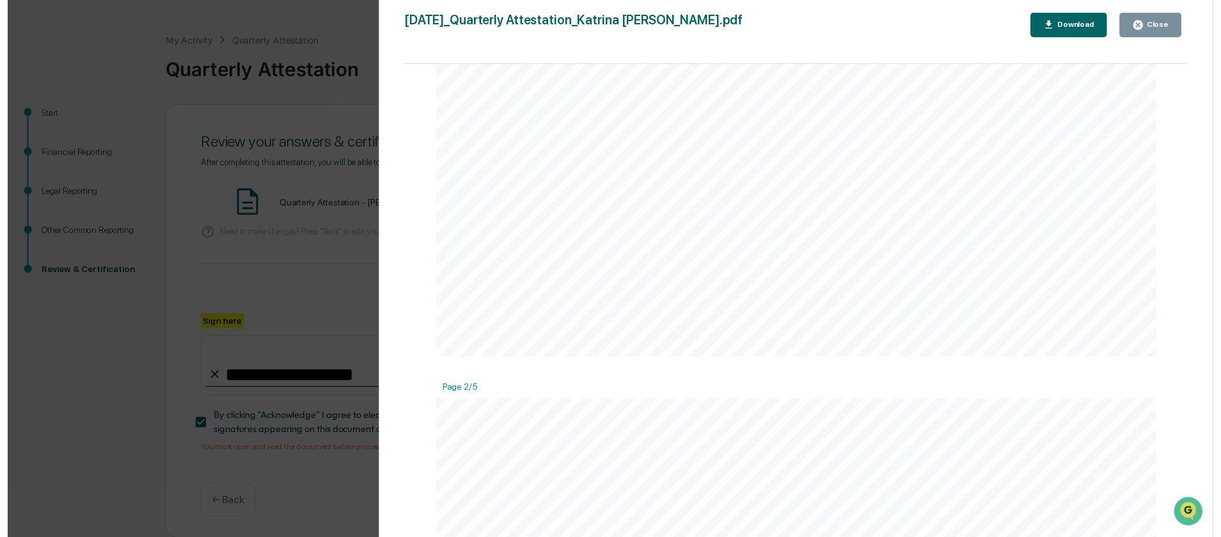
scroll to position [303, 0]
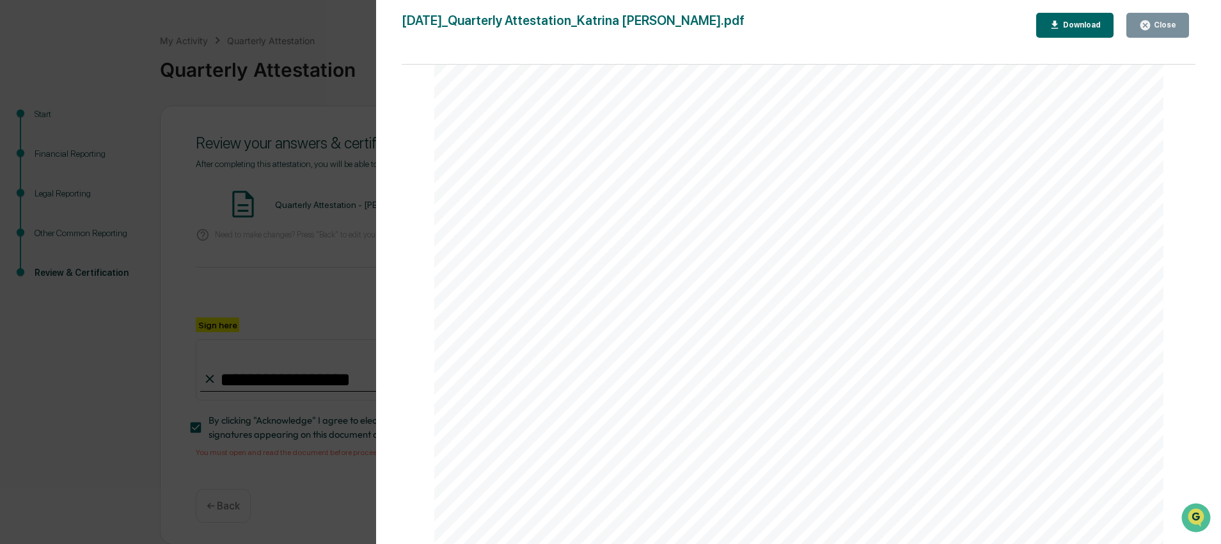
click at [1169, 31] on button "Close" at bounding box center [1158, 25] width 63 height 25
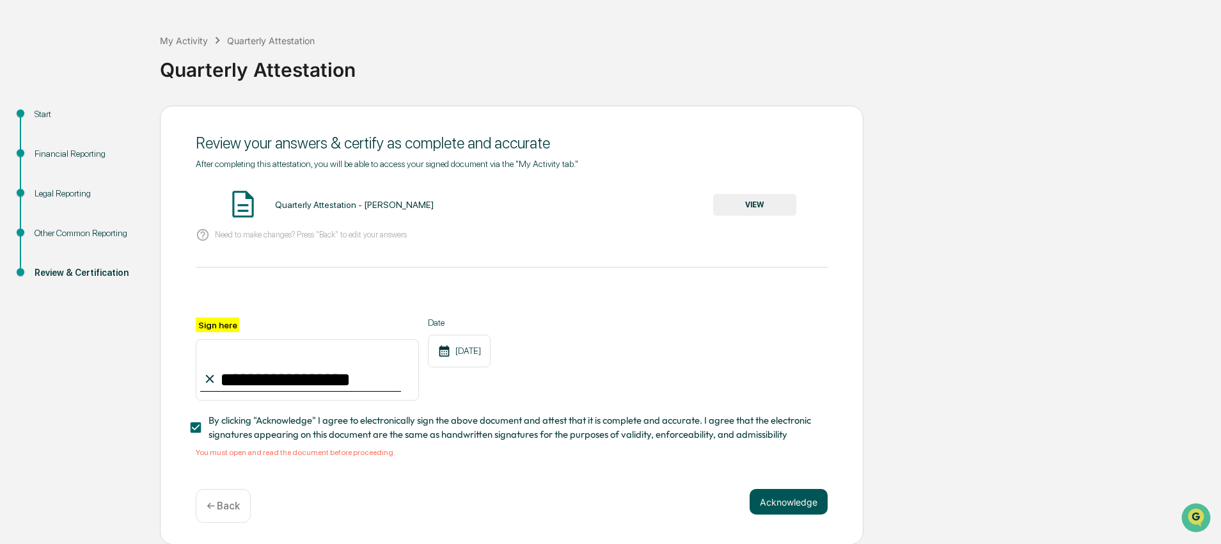
click at [758, 497] on button "Acknowledge" at bounding box center [789, 502] width 78 height 26
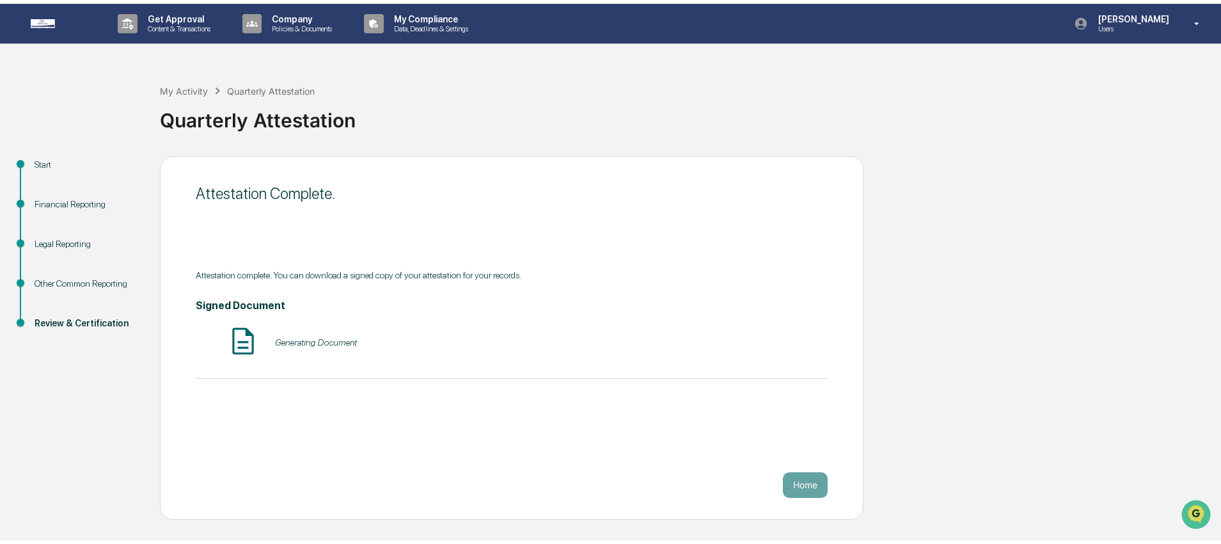
scroll to position [0, 0]
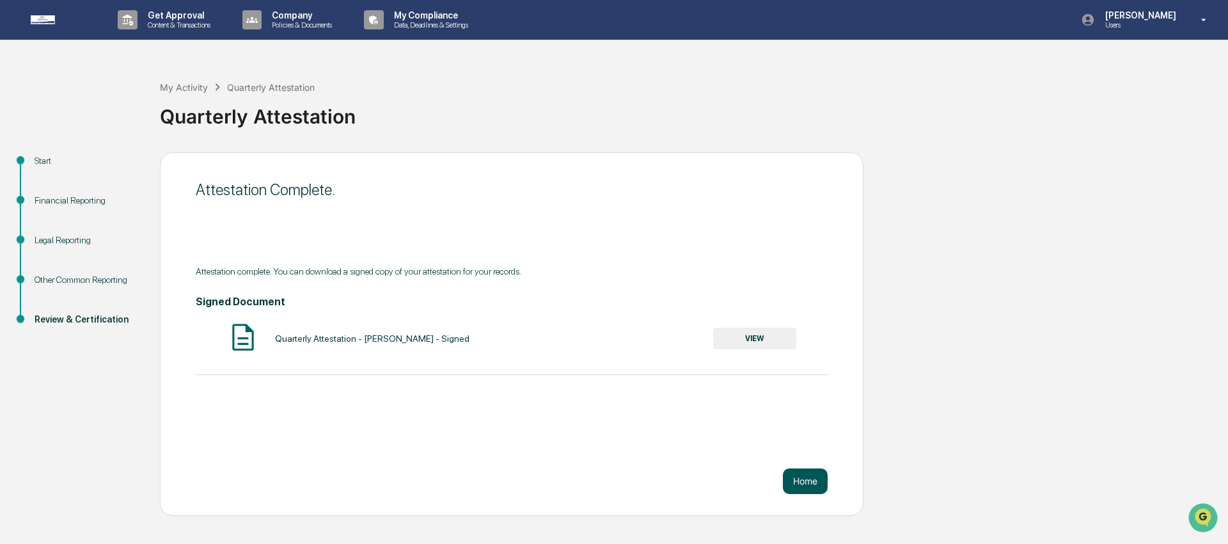
click at [798, 478] on button "Home" at bounding box center [805, 481] width 45 height 26
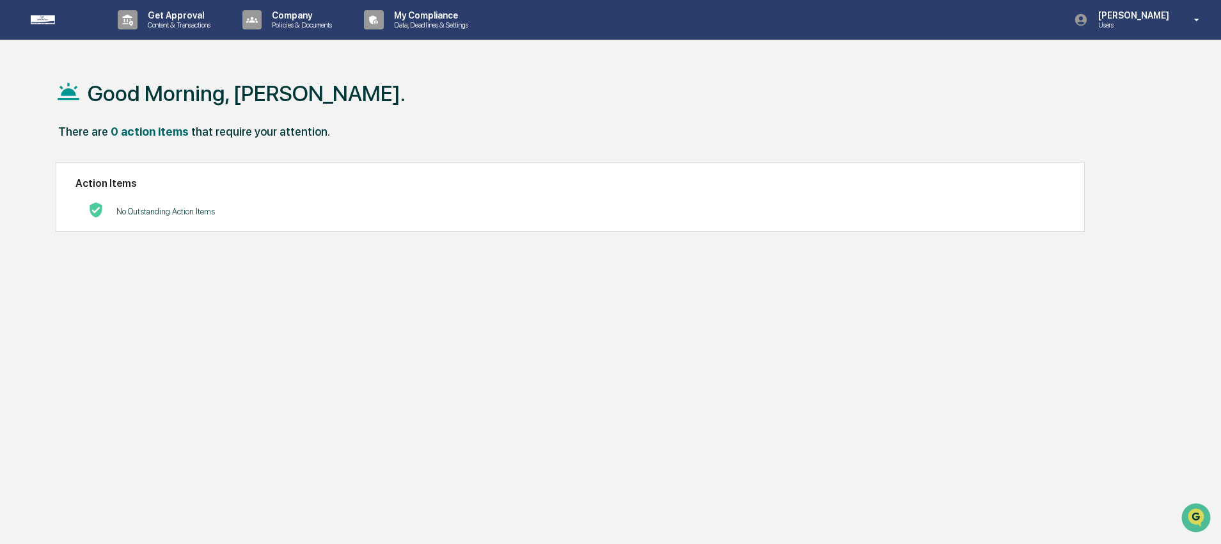
click at [471, 115] on div "Good Morning, [PERSON_NAME]." at bounding box center [605, 93] width 1099 height 64
click at [44, 24] on img at bounding box center [61, 19] width 61 height 9
click at [1136, 24] on p "Users" at bounding box center [1132, 24] width 88 height 9
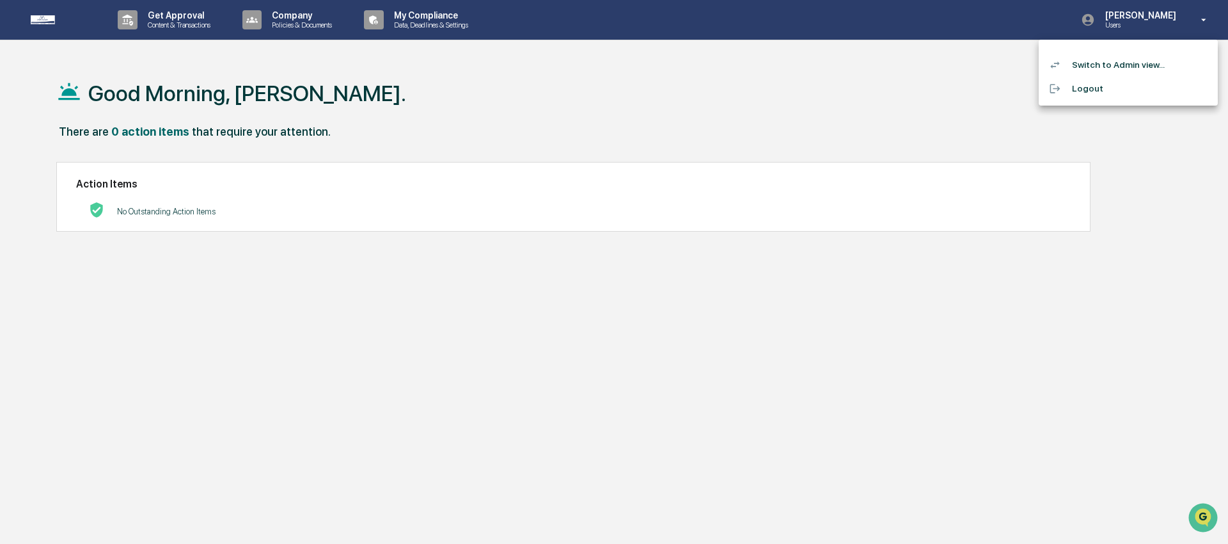
click at [1117, 66] on li "Switch to Admin view..." at bounding box center [1128, 65] width 179 height 24
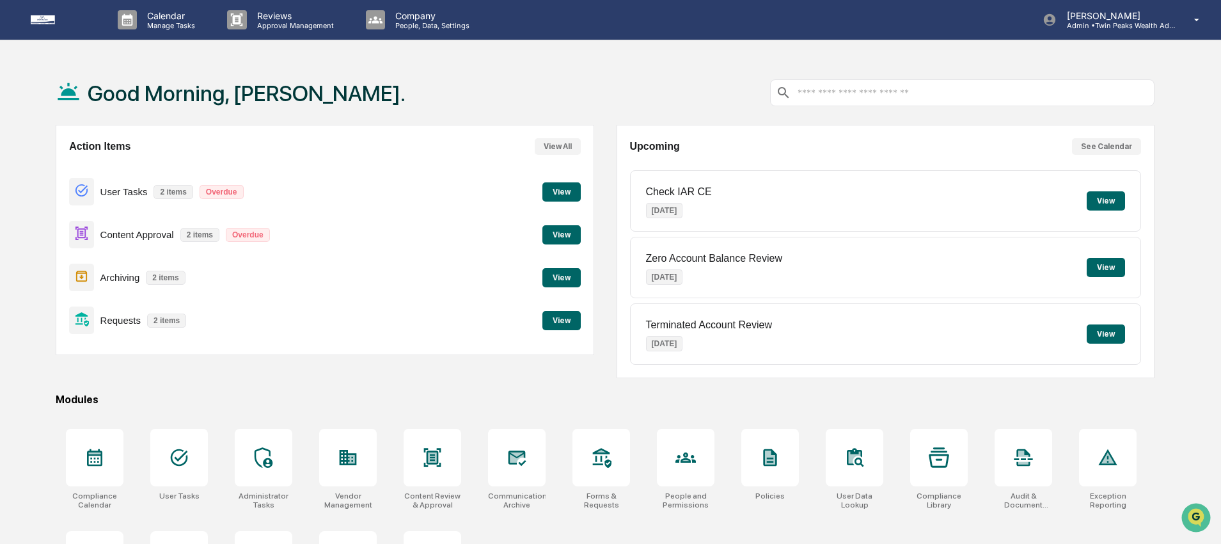
click at [558, 232] on button "View" at bounding box center [561, 234] width 38 height 19
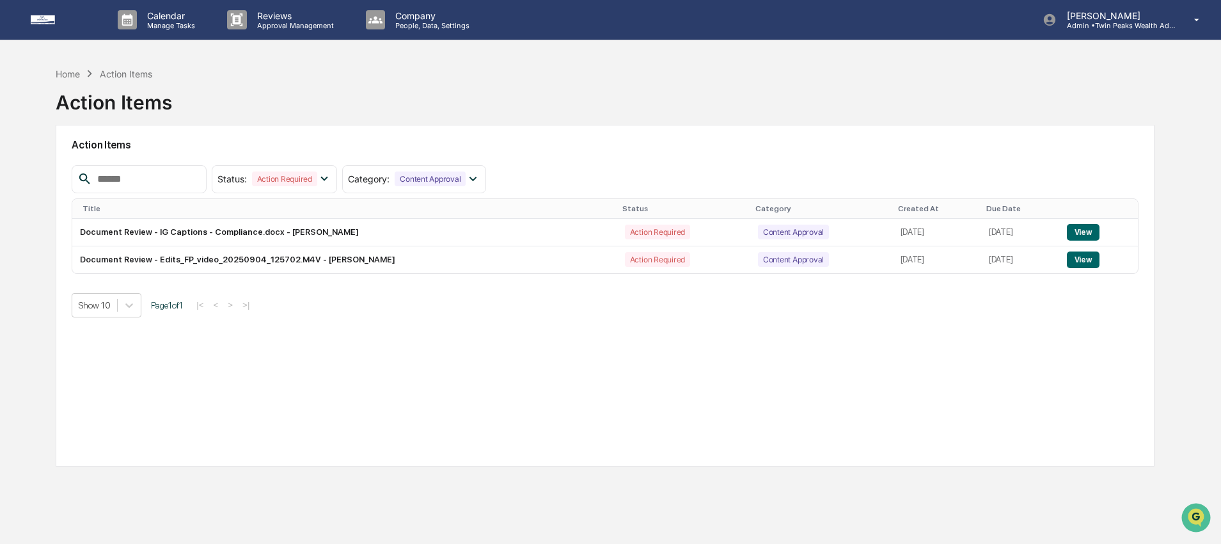
click at [42, 30] on link at bounding box center [69, 20] width 77 height 40
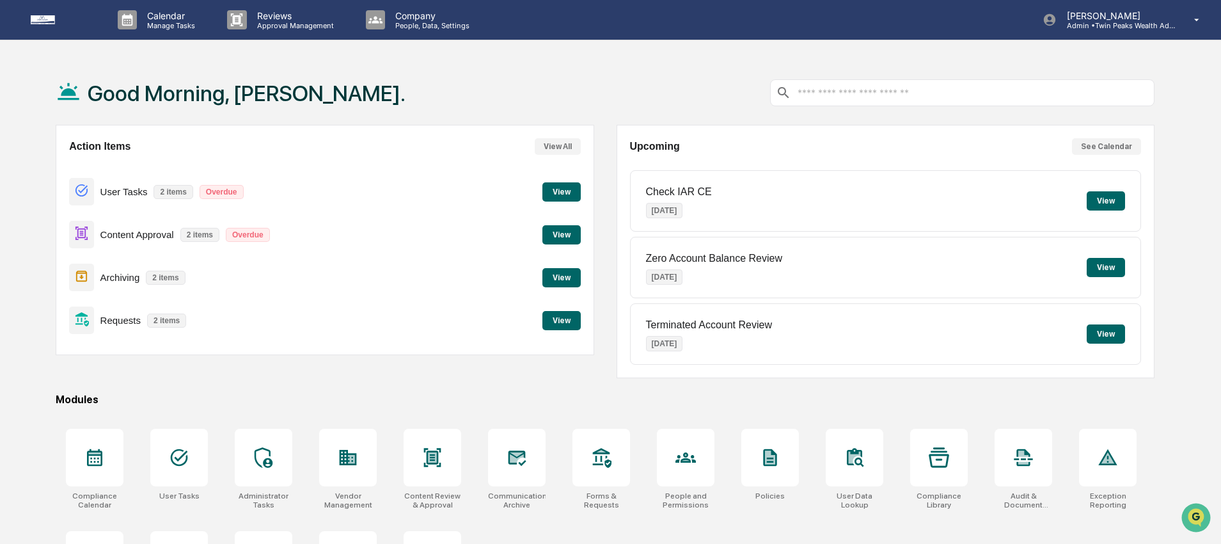
click at [561, 326] on button "View" at bounding box center [561, 320] width 38 height 19
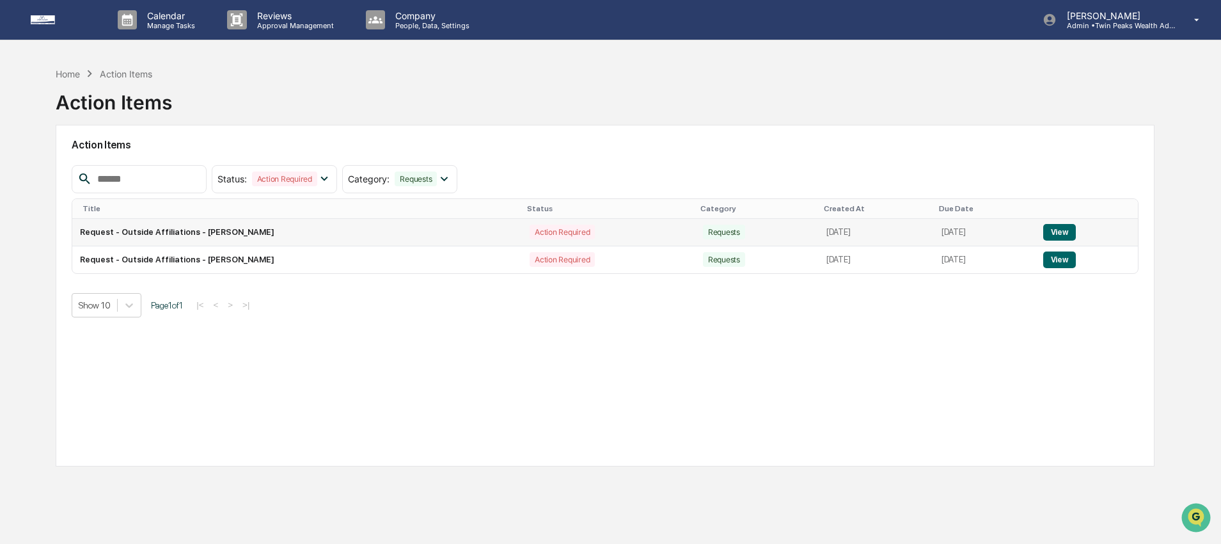
click at [1070, 231] on button "View" at bounding box center [1059, 232] width 33 height 17
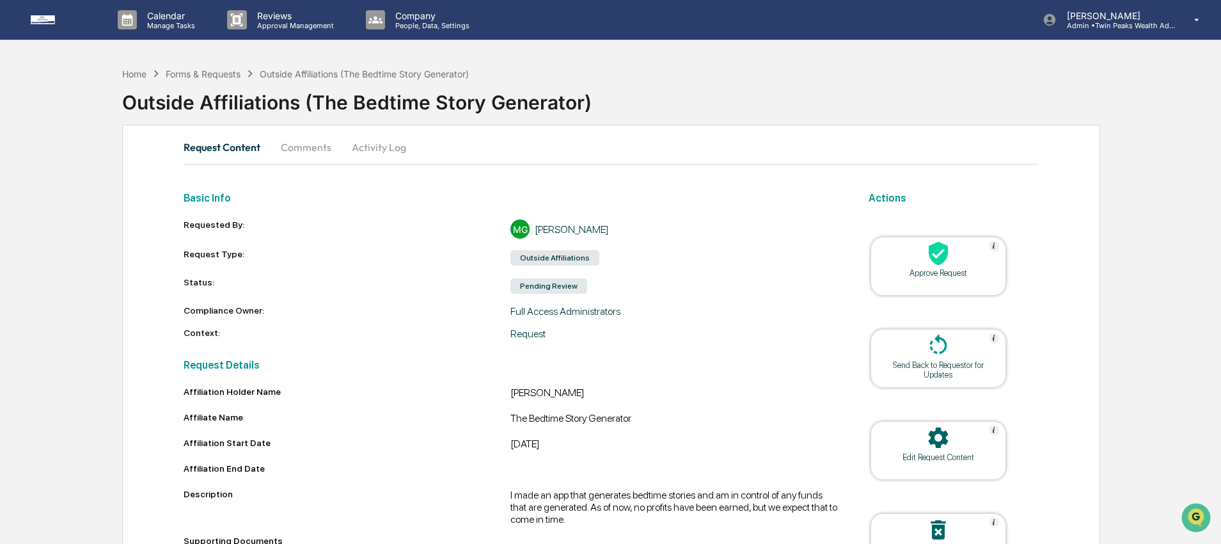
click at [40, 19] on img at bounding box center [61, 19] width 61 height 9
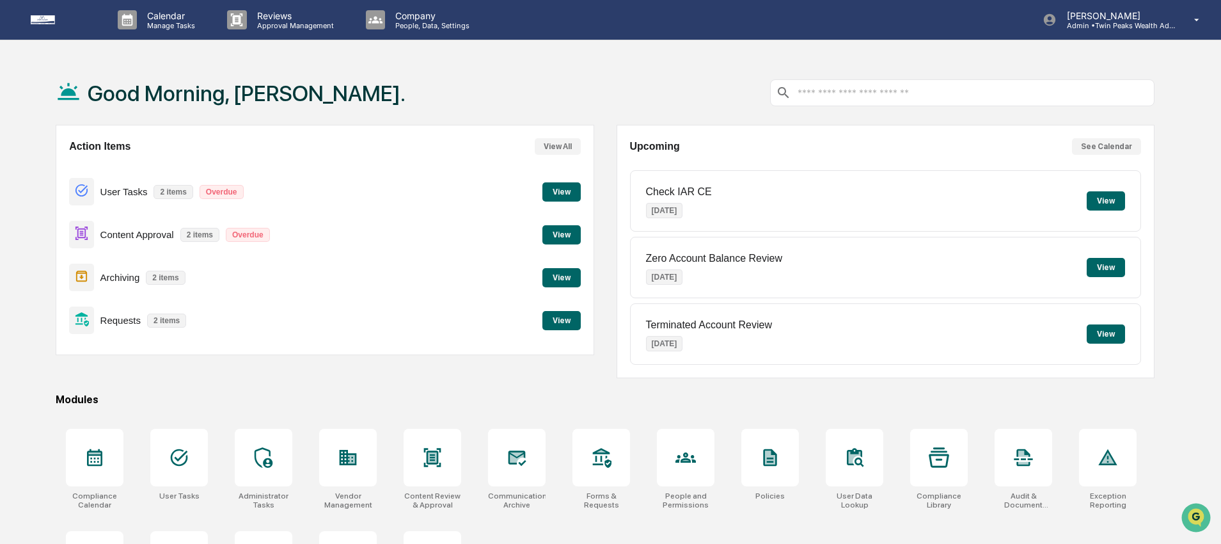
click at [369, 92] on div "Good Morning, [PERSON_NAME]." at bounding box center [605, 93] width 1099 height 64
